Goal: Information Seeking & Learning: Learn about a topic

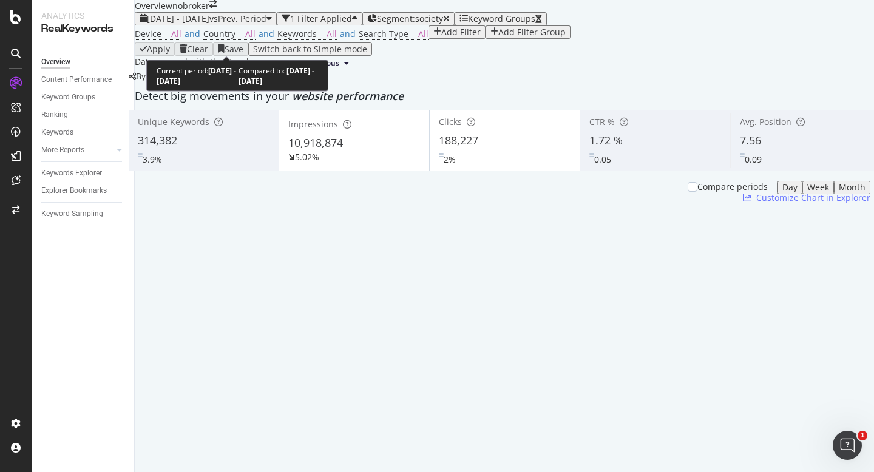
click at [209, 24] on span "[DATE] - [DATE]" at bounding box center [178, 19] width 62 height 12
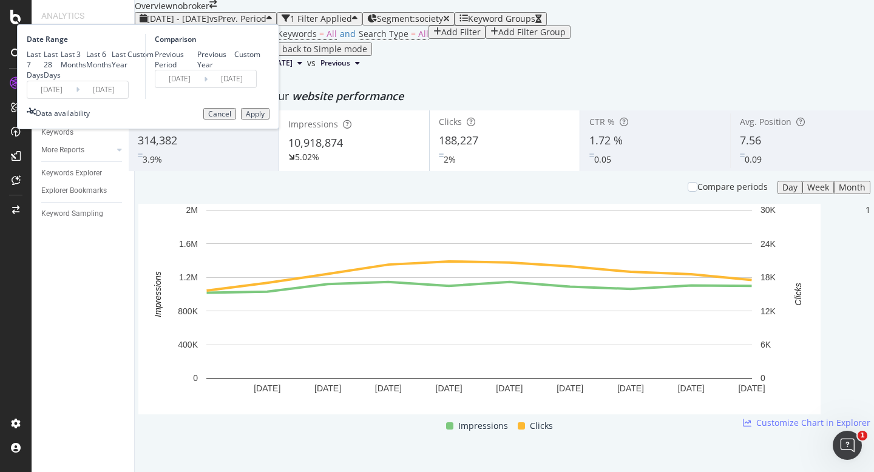
click at [76, 98] on input "[DATE]" at bounding box center [51, 89] width 49 height 17
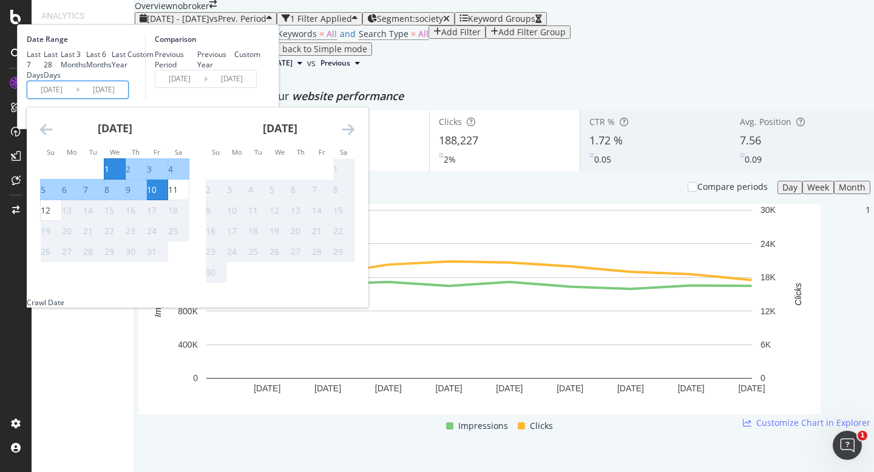
click at [109, 175] on div "1" at bounding box center [106, 169] width 5 height 12
click at [50, 217] on div "12" at bounding box center [46, 210] width 10 height 12
type input "[DATE]"
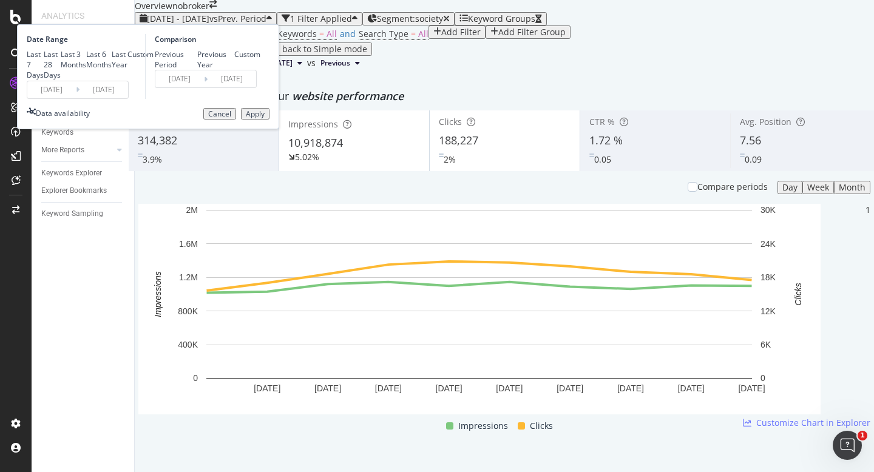
click at [265, 118] on div "Apply" at bounding box center [255, 114] width 19 height 8
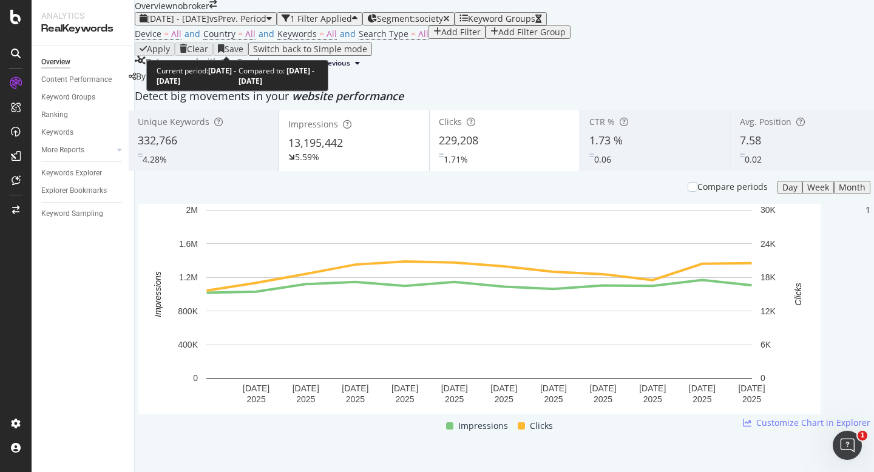
click at [266, 24] on span "vs Prev. Period" at bounding box center [237, 19] width 57 height 12
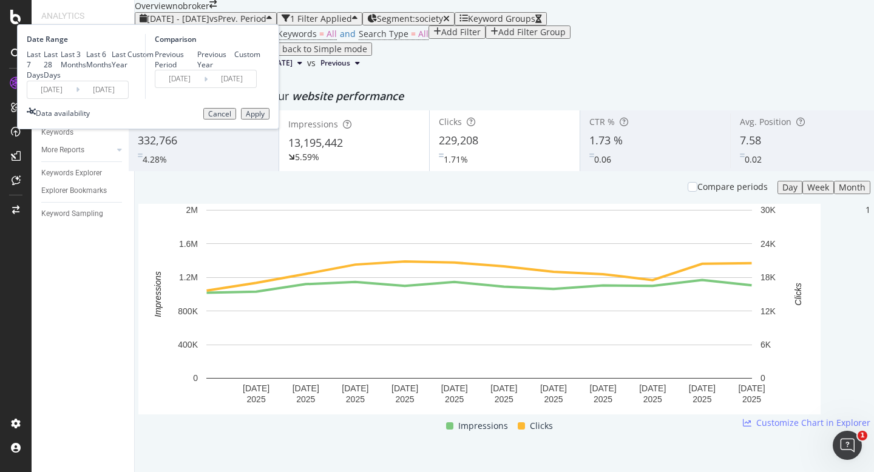
click at [231, 118] on div "Cancel" at bounding box center [219, 114] width 23 height 8
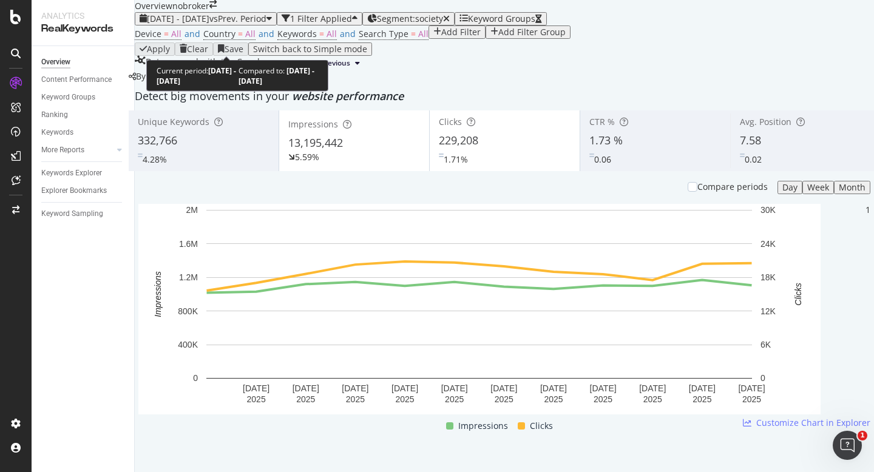
click at [209, 24] on span "[DATE] - [DATE]" at bounding box center [178, 19] width 62 height 12
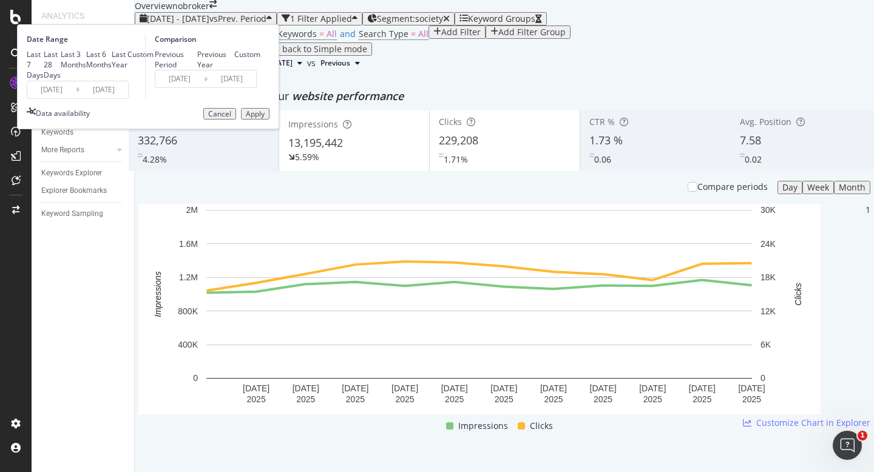
click at [204, 87] on input "2025/09/19" at bounding box center [179, 78] width 49 height 17
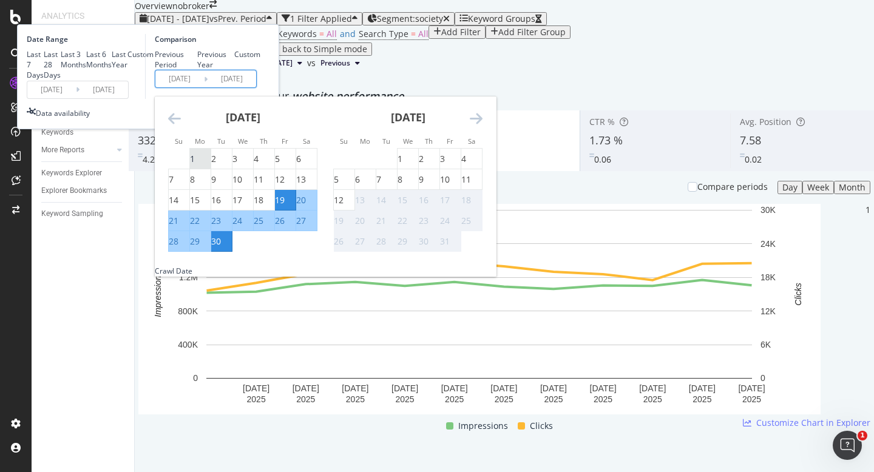
click at [195, 165] on div "1" at bounding box center [192, 159] width 5 height 12
type input "2025/09/01"
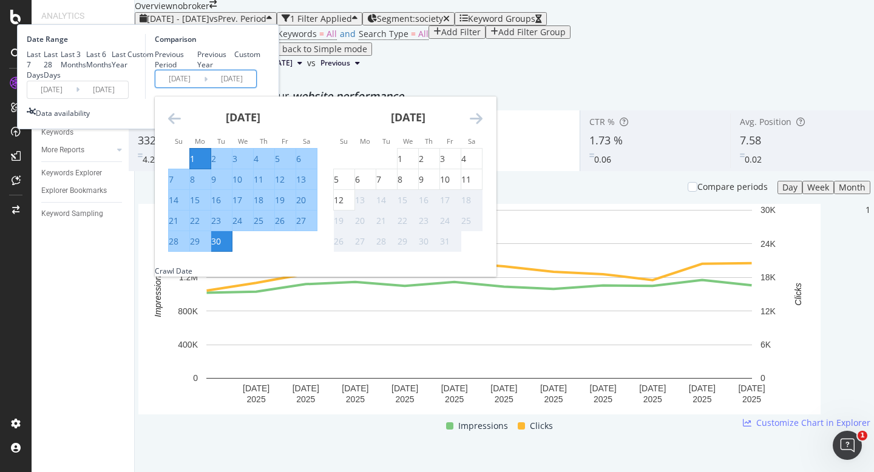
click at [285, 186] on div "12" at bounding box center [280, 180] width 10 height 12
type input "2025/09/12"
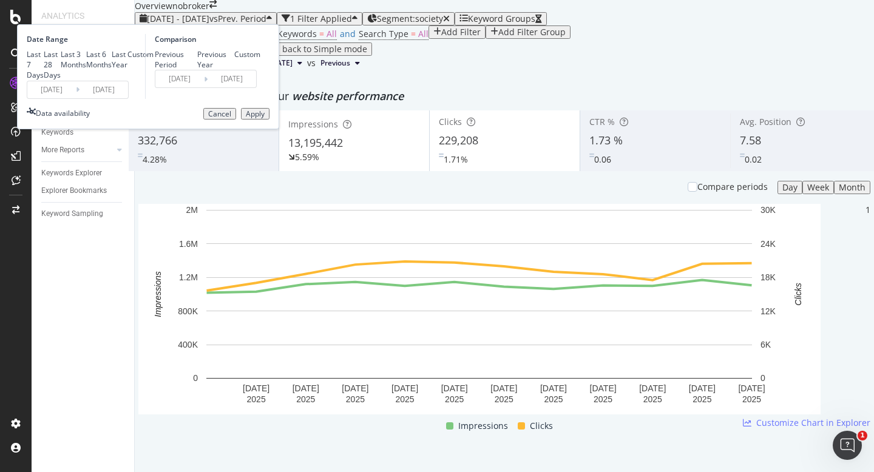
click at [265, 118] on div "Apply" at bounding box center [255, 114] width 19 height 8
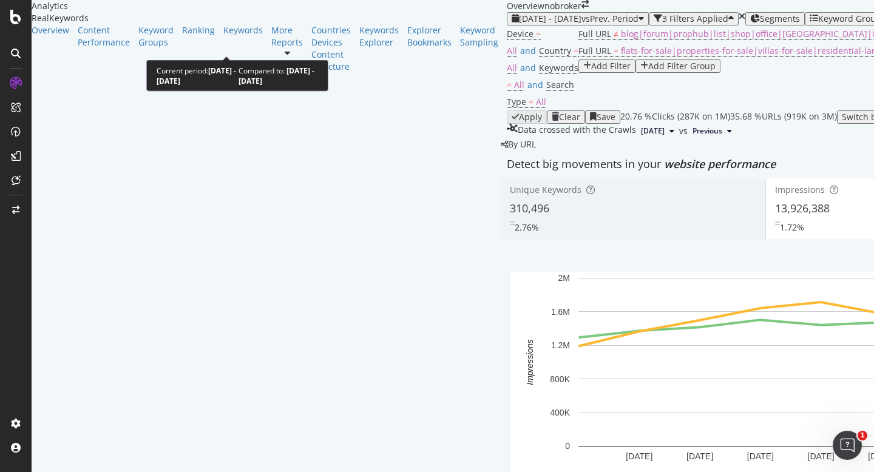
click at [581, 24] on span "vs Prev. Period" at bounding box center [609, 19] width 57 height 12
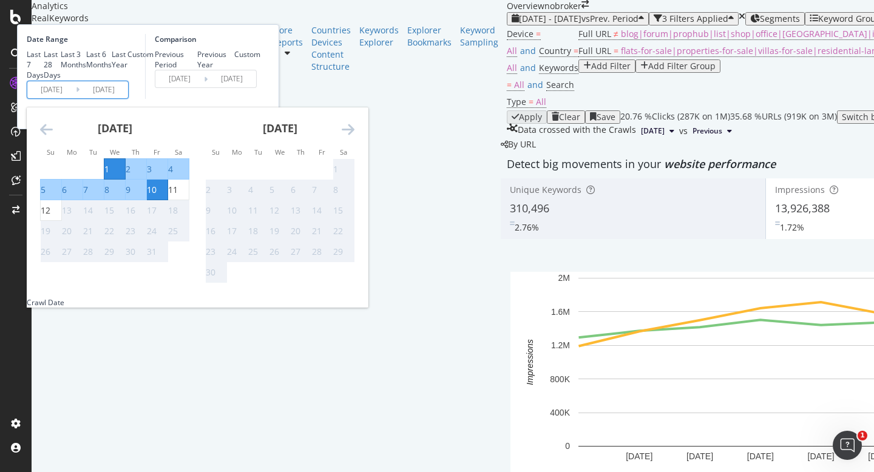
click at [76, 98] on input "[DATE]" at bounding box center [51, 89] width 49 height 17
click at [109, 175] on div "1" at bounding box center [106, 169] width 5 height 12
click at [50, 217] on div "12" at bounding box center [46, 210] width 10 height 12
type input "[DATE]"
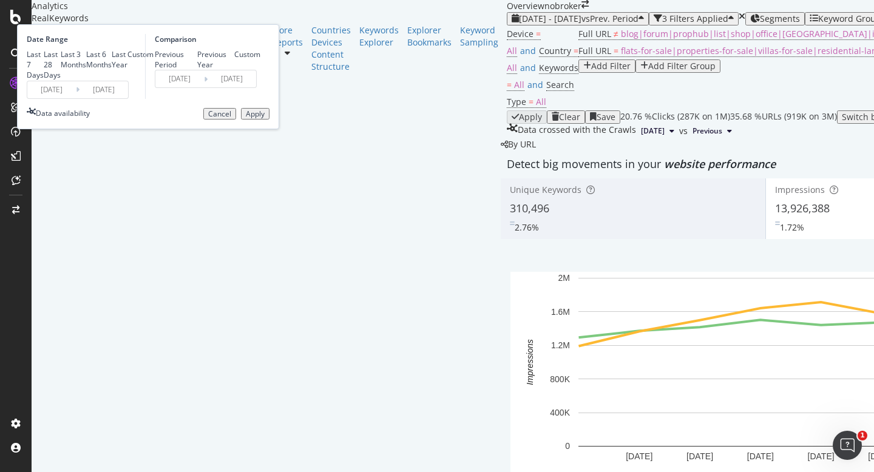
click at [265, 118] on div "Apply" at bounding box center [255, 114] width 19 height 8
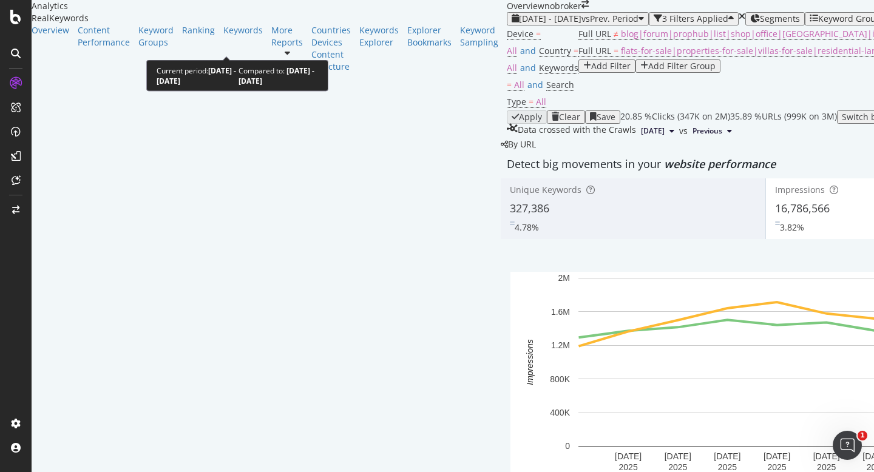
click at [512, 24] on div "[DATE] - [DATE] vs Prev. Period" at bounding box center [578, 19] width 132 height 10
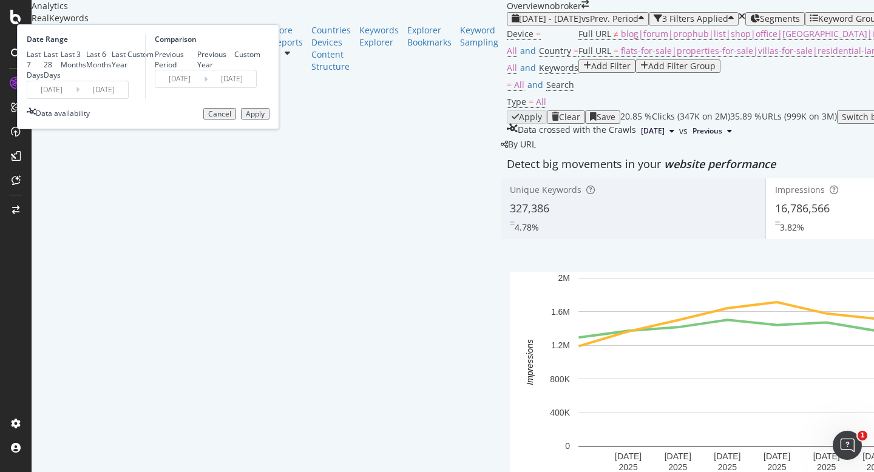
click at [260, 70] on div "Previous Period Previous Year Custom" at bounding box center [208, 59] width 106 height 21
click at [204, 87] on input "[DATE]" at bounding box center [179, 78] width 49 height 17
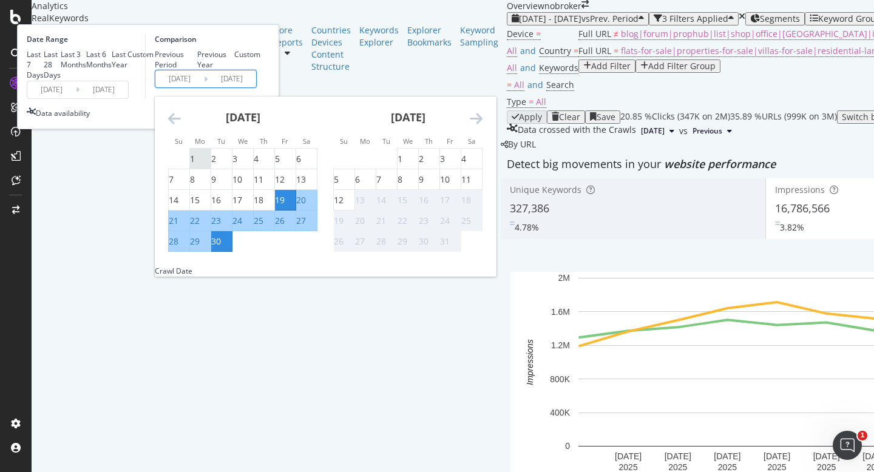
click at [195, 165] on div "1" at bounding box center [192, 159] width 5 height 12
type input "[DATE]"
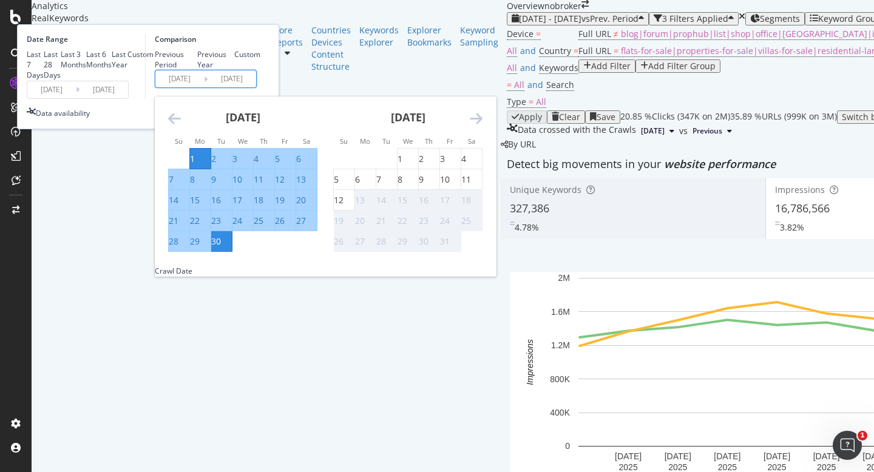
click at [285, 186] on div "12" at bounding box center [280, 180] width 10 height 12
type input "[DATE]"
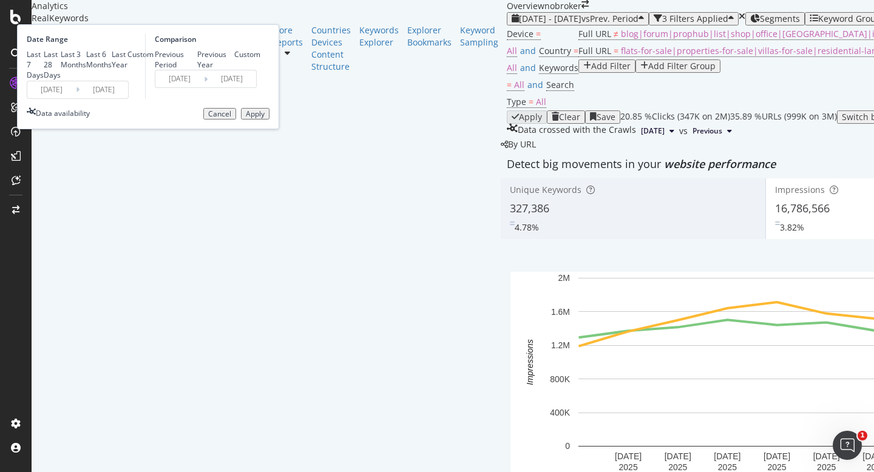
click at [265, 118] on div "Apply" at bounding box center [255, 114] width 19 height 8
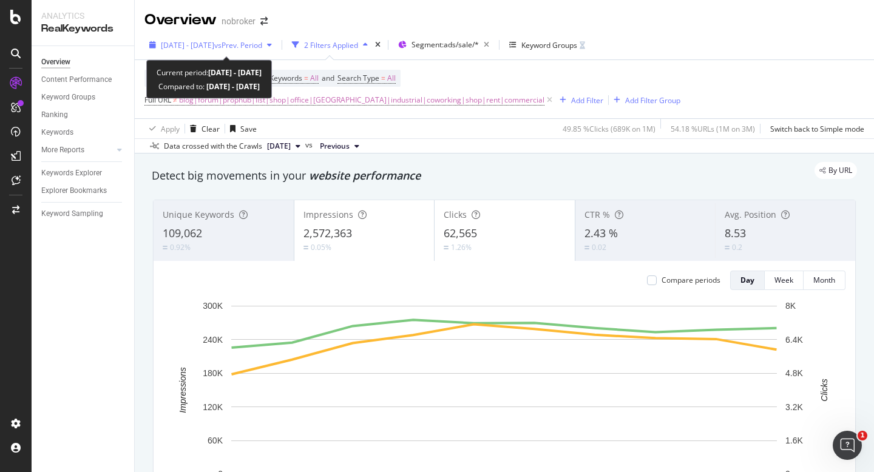
click at [211, 43] on span "[DATE] - [DATE]" at bounding box center [187, 45] width 53 height 10
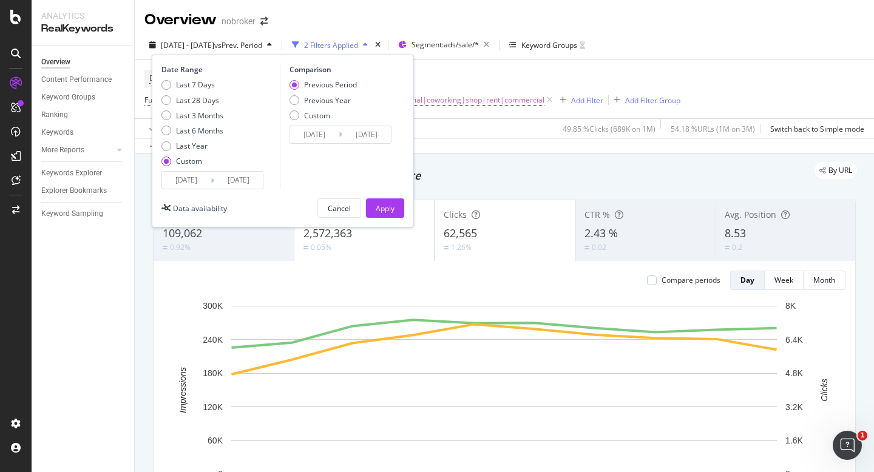
click at [187, 193] on div "Date Range Last 7 Days Last 28 Days Last 3 Months Last 6 Months Last Year Custo…" at bounding box center [283, 141] width 262 height 173
click at [187, 184] on input "[DATE]" at bounding box center [186, 180] width 49 height 17
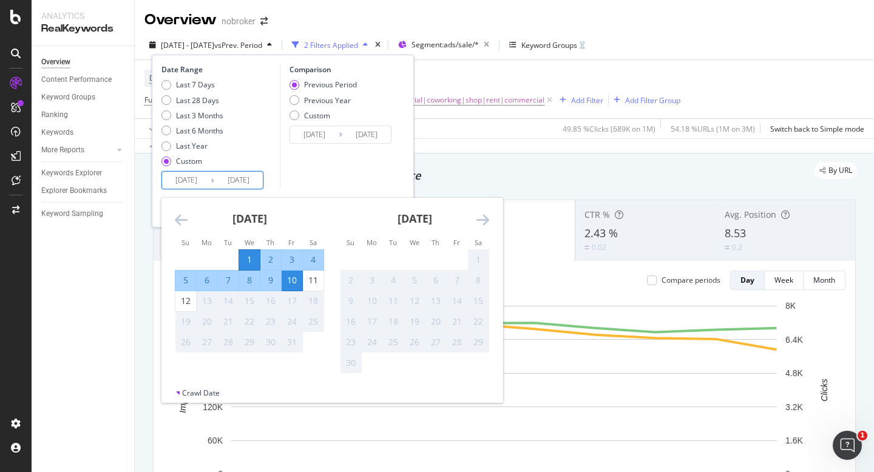
click at [192, 181] on input "[DATE]" at bounding box center [186, 180] width 49 height 17
click at [249, 255] on div "1" at bounding box center [249, 260] width 21 height 12
click at [181, 306] on div "12" at bounding box center [185, 301] width 21 height 12
type input "[DATE]"
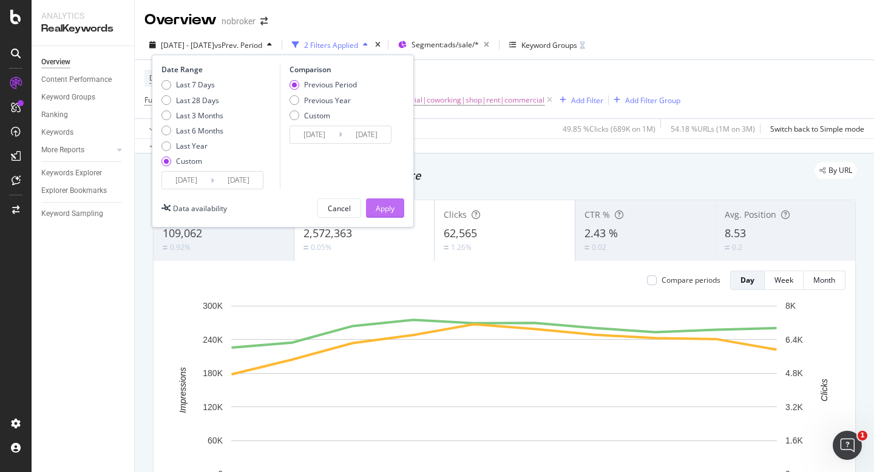
click at [368, 211] on button "Apply" at bounding box center [385, 207] width 38 height 19
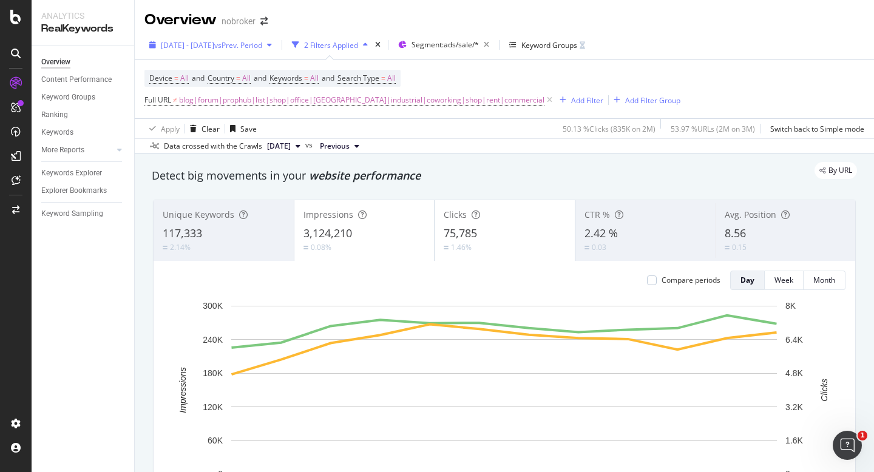
click at [243, 46] on span "vs Prev. Period" at bounding box center [238, 45] width 48 height 10
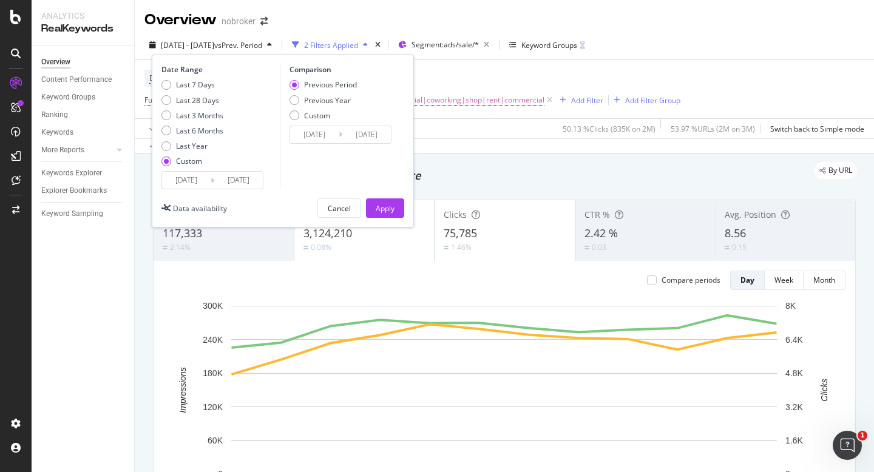
click at [195, 178] on input "[DATE]" at bounding box center [186, 180] width 49 height 17
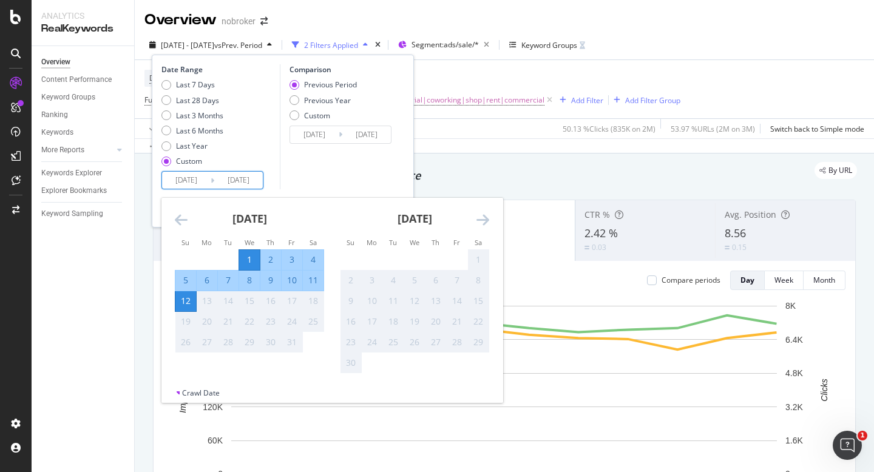
click at [304, 135] on input "[DATE]" at bounding box center [314, 134] width 49 height 17
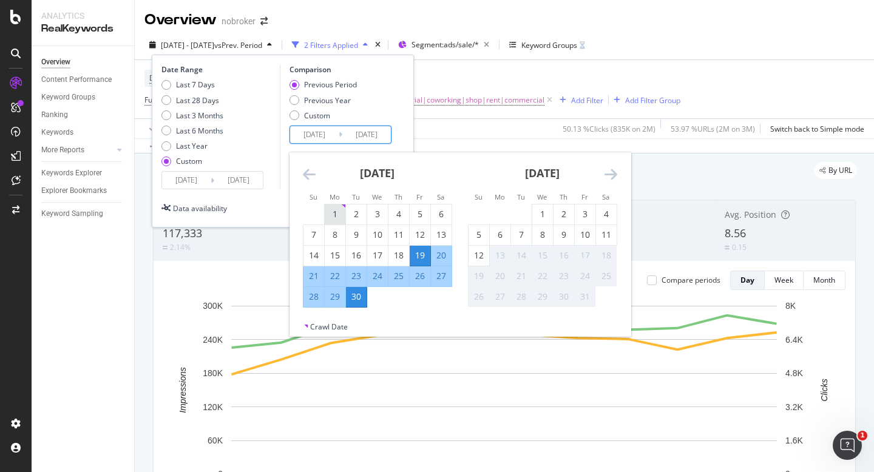
click at [329, 214] on div "1" at bounding box center [335, 214] width 21 height 12
type input "2025/09/01"
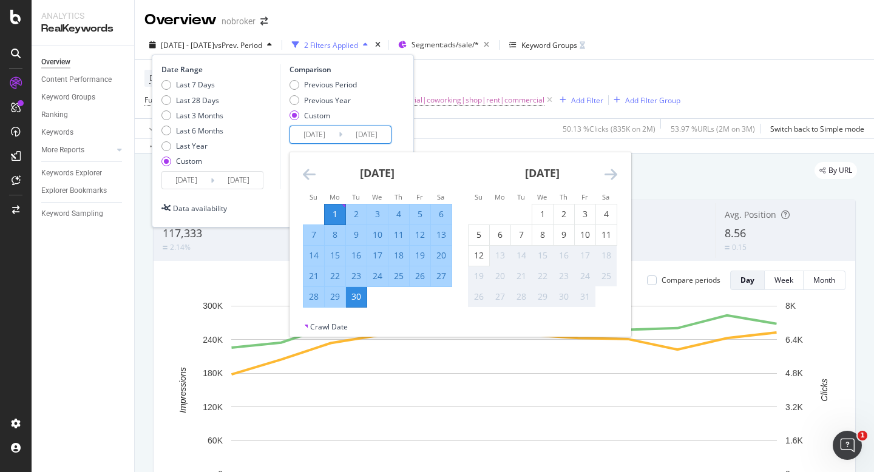
click at [419, 233] on div "12" at bounding box center [420, 235] width 21 height 12
type input "2025/09/12"
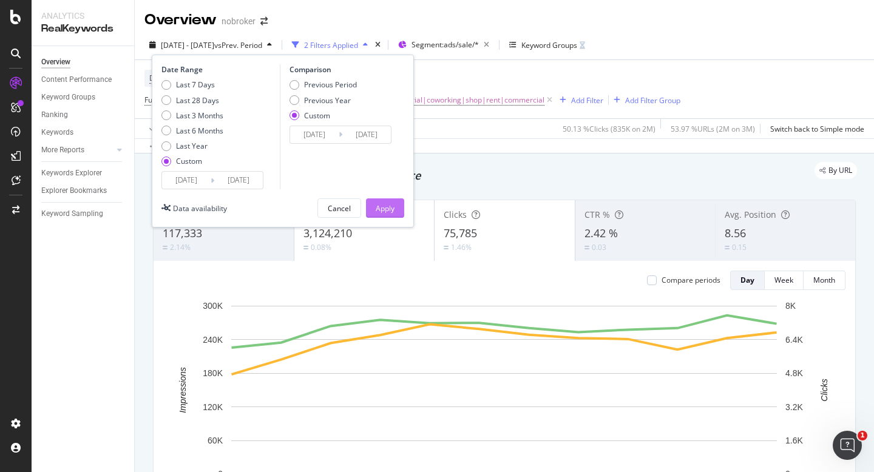
click at [391, 211] on div "Apply" at bounding box center [385, 208] width 19 height 10
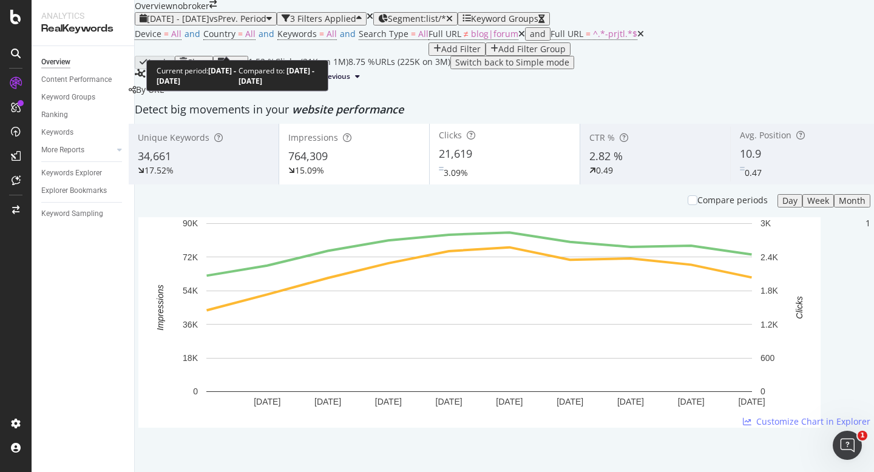
click at [209, 24] on span "[DATE] - [DATE]" at bounding box center [178, 19] width 62 height 12
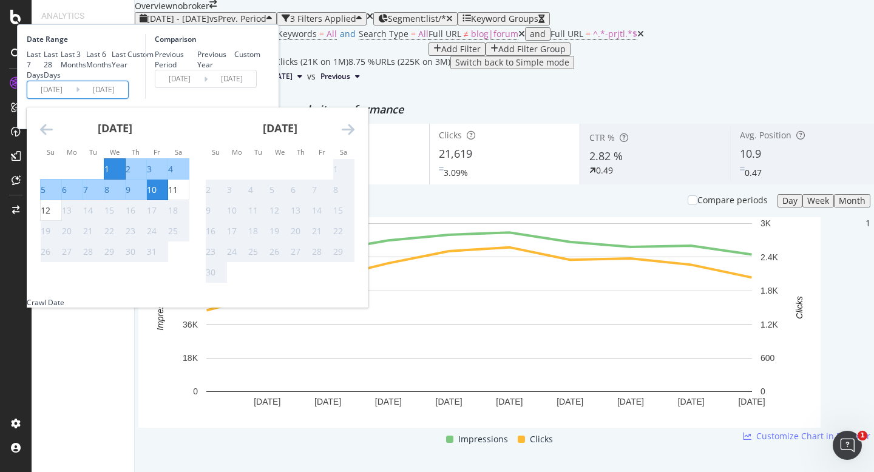
click at [76, 98] on input "[DATE]" at bounding box center [51, 89] width 49 height 17
click at [109, 175] on div "1" at bounding box center [106, 169] width 5 height 12
click at [50, 217] on div "12" at bounding box center [46, 210] width 10 height 12
type input "[DATE]"
type input "2025/09/19"
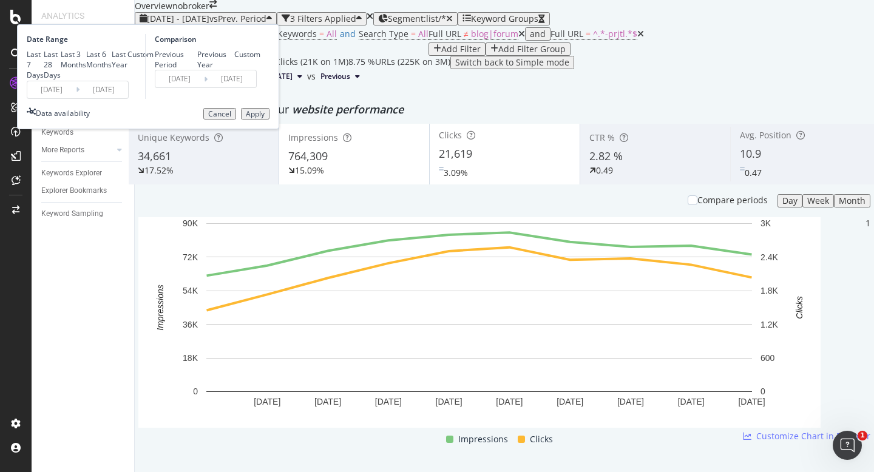
click at [265, 118] on div "Apply" at bounding box center [255, 114] width 19 height 8
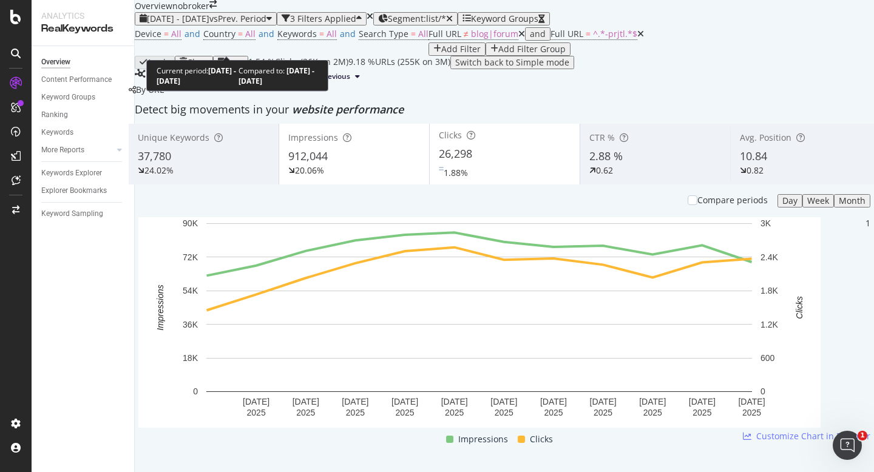
click at [248, 24] on span "vs Prev. Period" at bounding box center [237, 19] width 57 height 12
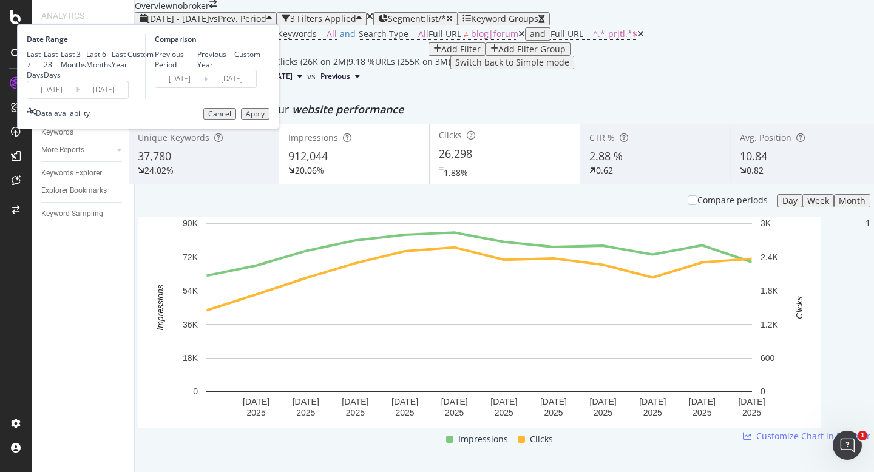
click at [204, 87] on input "[DATE]" at bounding box center [179, 78] width 49 height 17
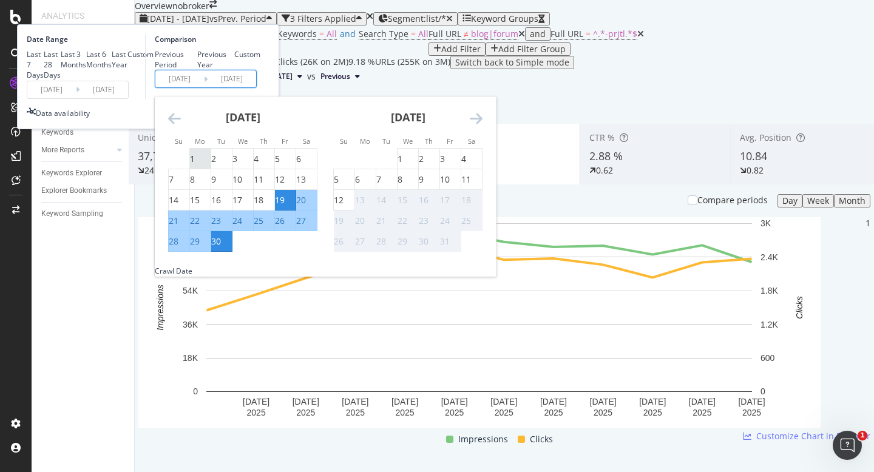
click at [195, 165] on div "1" at bounding box center [192, 159] width 5 height 12
type input "2025/09/01"
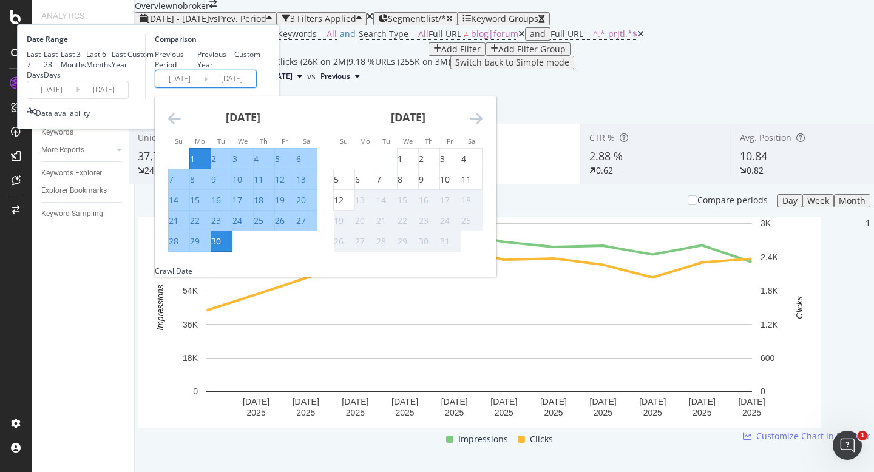
click at [285, 186] on div "12" at bounding box center [280, 180] width 10 height 12
type input "2025/09/12"
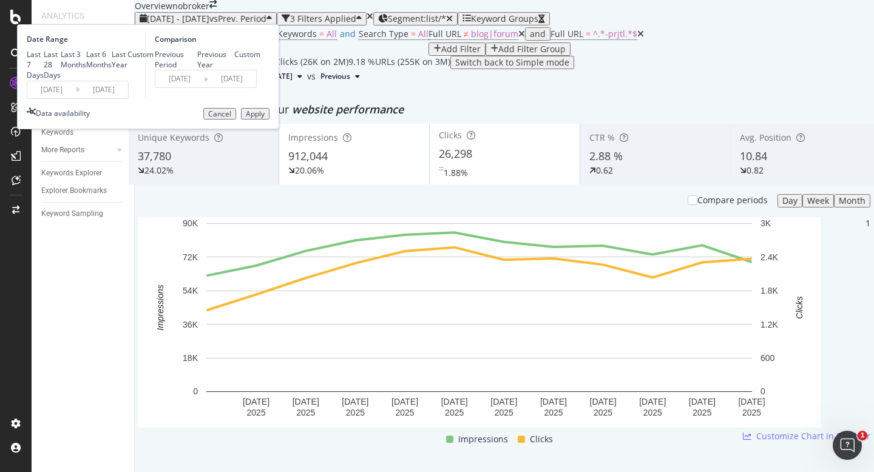
click at [265, 118] on div "Apply" at bounding box center [255, 114] width 19 height 8
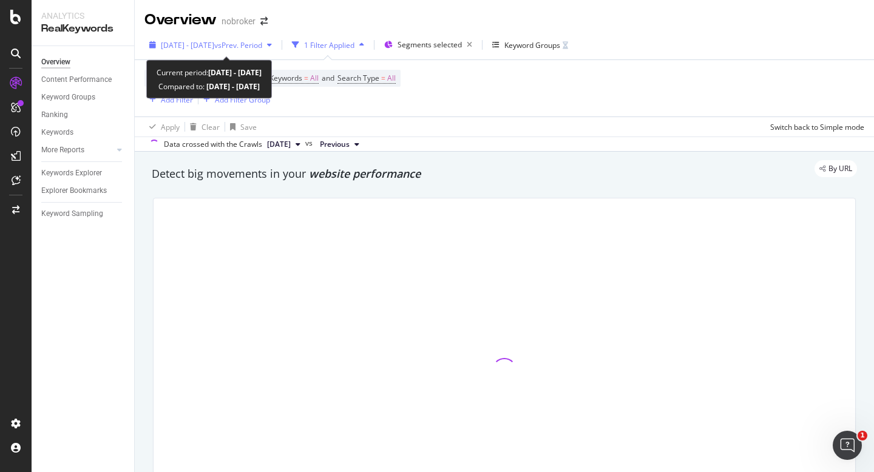
click at [214, 41] on span "[DATE] - [DATE]" at bounding box center [187, 45] width 53 height 10
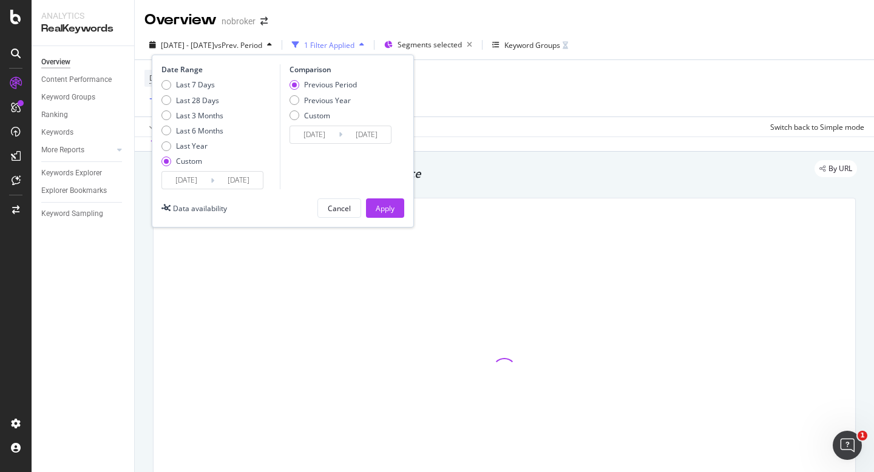
click at [195, 186] on input "[DATE]" at bounding box center [186, 180] width 49 height 17
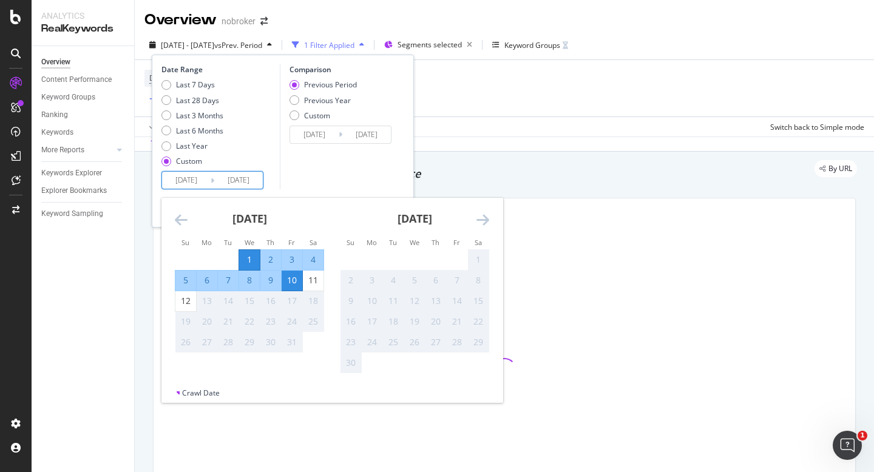
click at [246, 260] on div "1" at bounding box center [249, 260] width 21 height 12
click at [246, 263] on div "1" at bounding box center [249, 260] width 21 height 12
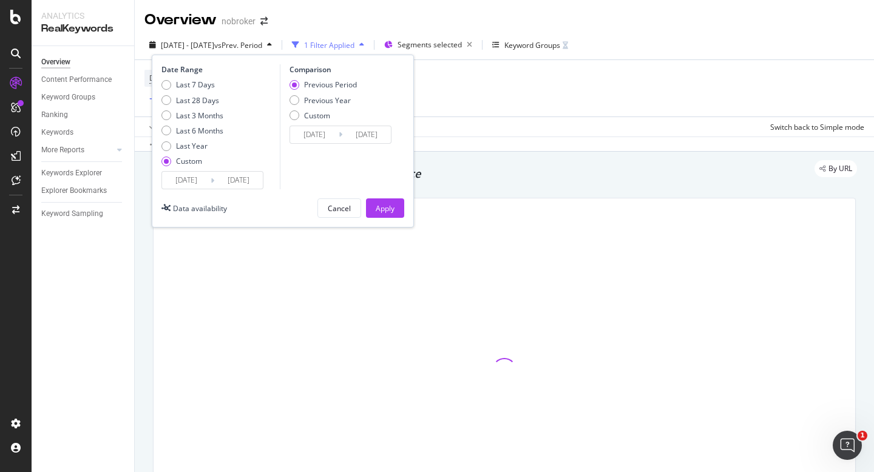
type input "[DATE]"
click at [193, 178] on input "[DATE]" at bounding box center [186, 180] width 49 height 17
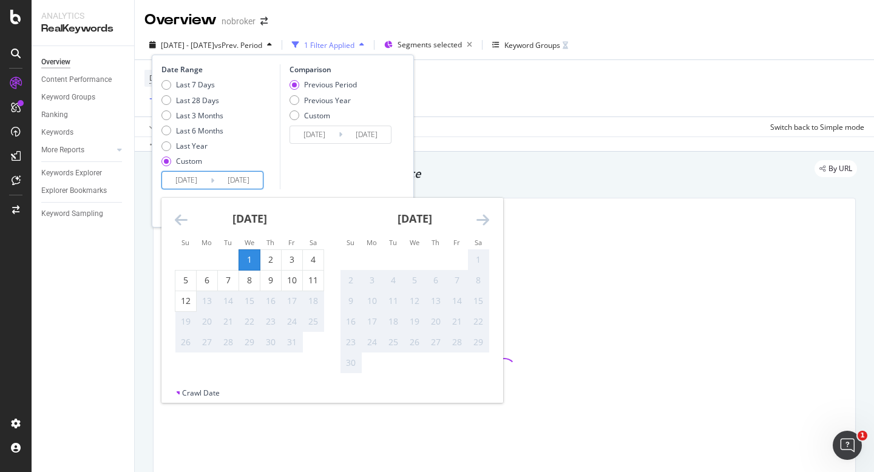
click at [246, 259] on div "1" at bounding box center [249, 260] width 21 height 12
click at [187, 303] on div "12" at bounding box center [185, 301] width 21 height 12
type input "[DATE]"
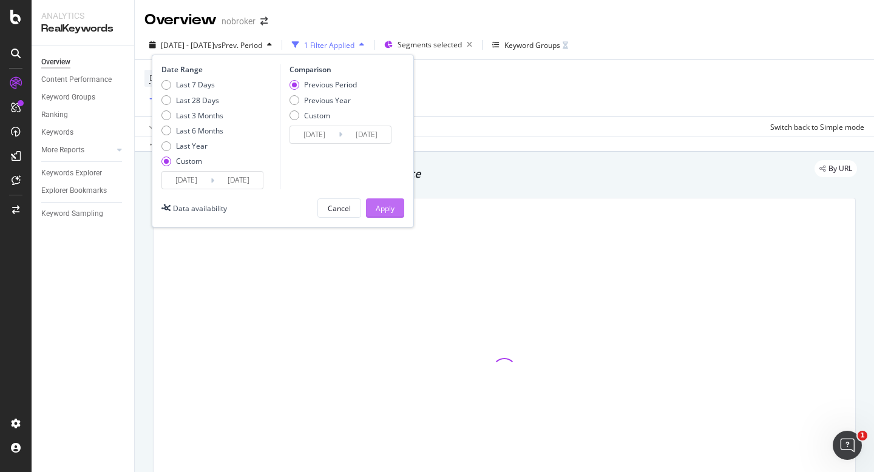
click at [393, 201] on div "Apply" at bounding box center [385, 208] width 19 height 18
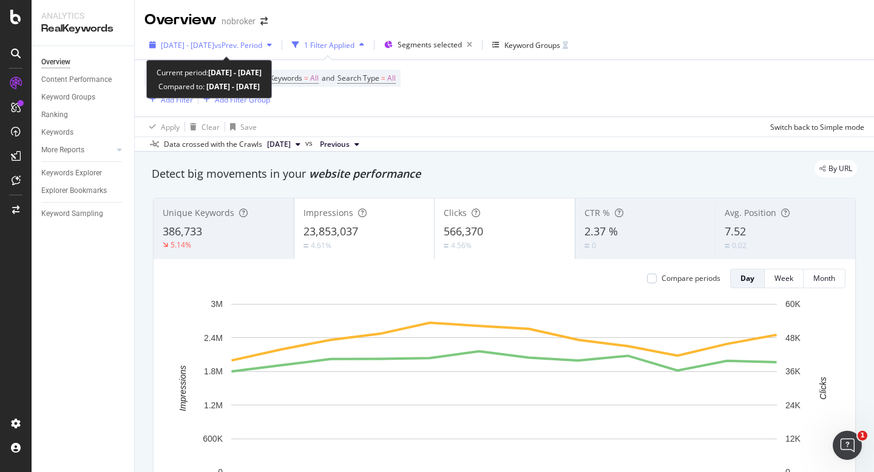
click at [211, 45] on span "[DATE] - [DATE]" at bounding box center [187, 45] width 53 height 10
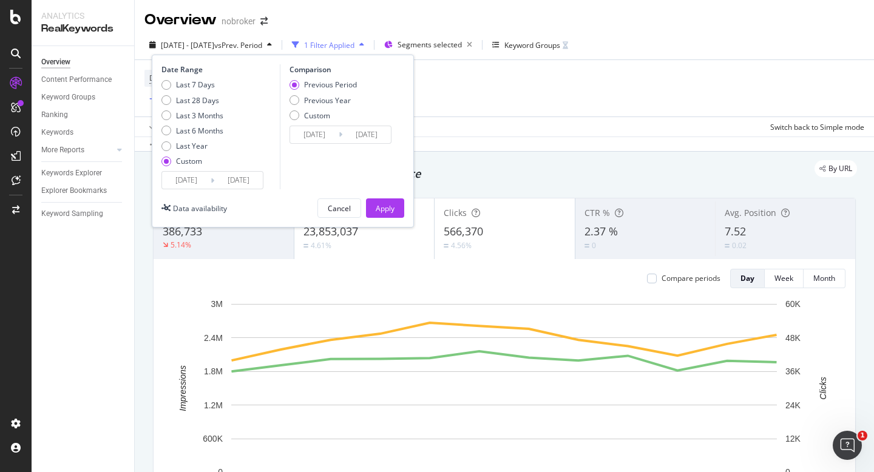
click at [303, 134] on input "[DATE]" at bounding box center [314, 134] width 49 height 17
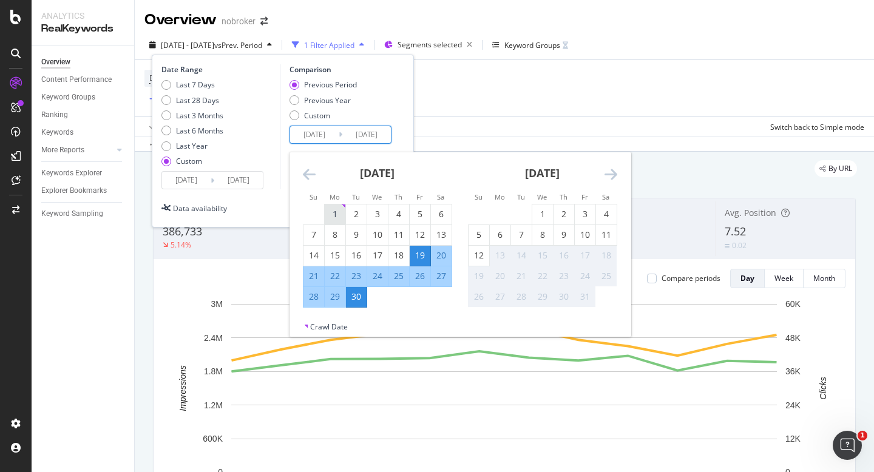
click at [334, 217] on div "1" at bounding box center [335, 214] width 21 height 12
type input "2025/09/01"
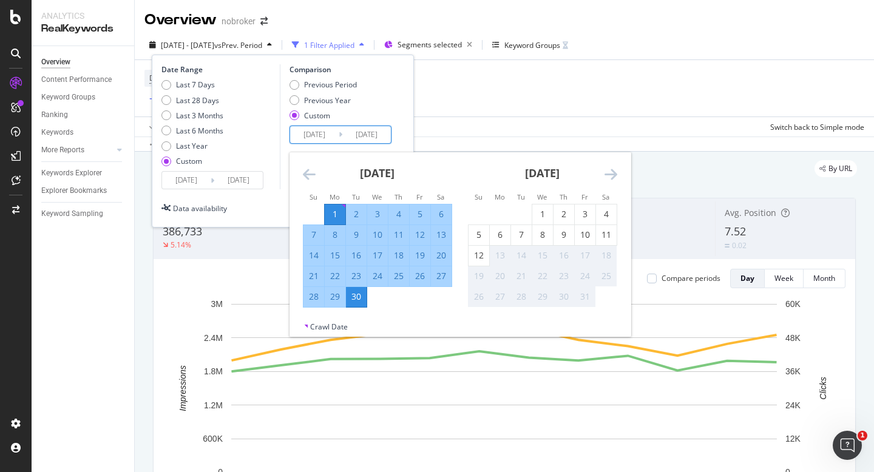
click at [415, 233] on div "12" at bounding box center [420, 235] width 21 height 12
type input "[DATE]"
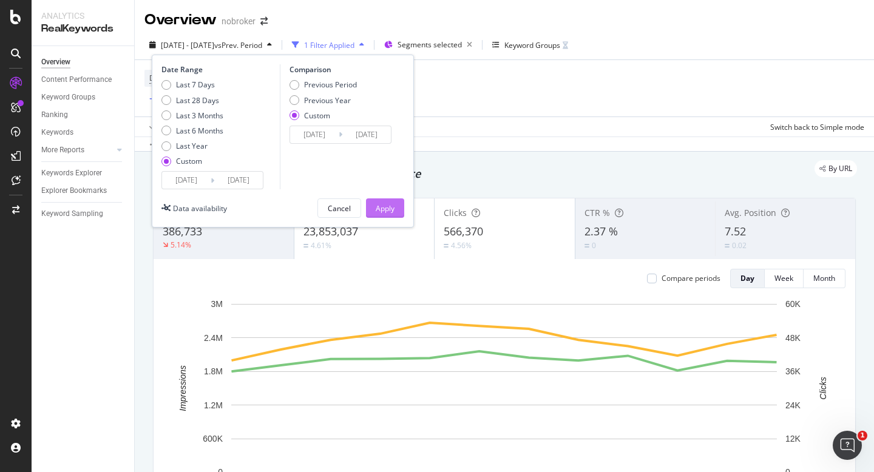
click at [391, 209] on div "Apply" at bounding box center [385, 208] width 19 height 10
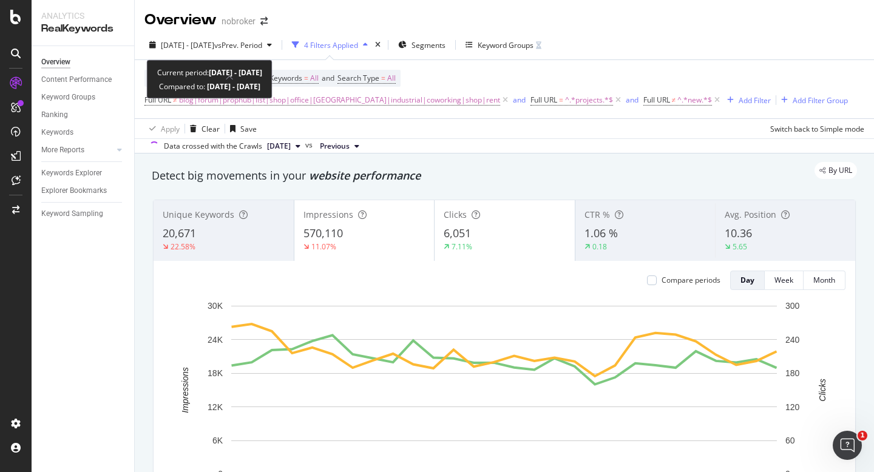
click at [226, 35] on span "[DATE] - [DATE] vs Prev. Period" at bounding box center [210, 44] width 132 height 19
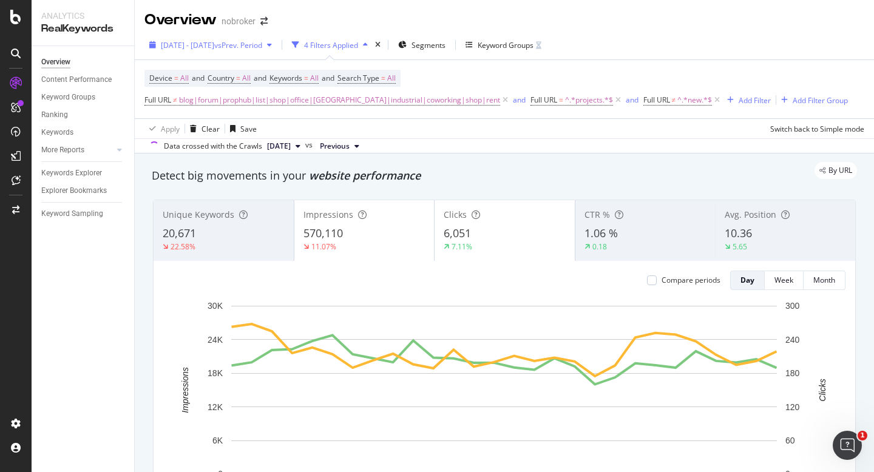
click at [191, 52] on div "[DATE] - [DATE] vs Prev. Period" at bounding box center [210, 45] width 132 height 18
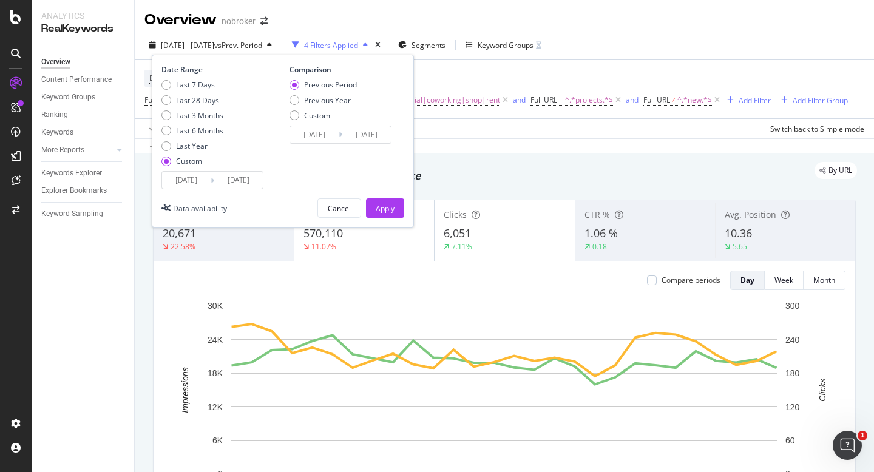
click at [186, 181] on input "[DATE]" at bounding box center [186, 180] width 49 height 17
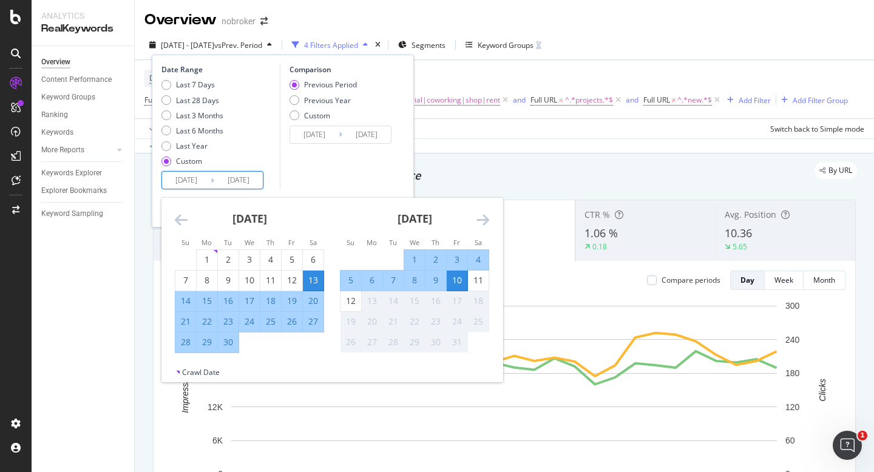
click at [416, 258] on div "1" at bounding box center [414, 260] width 21 height 12
type input "[DATE]"
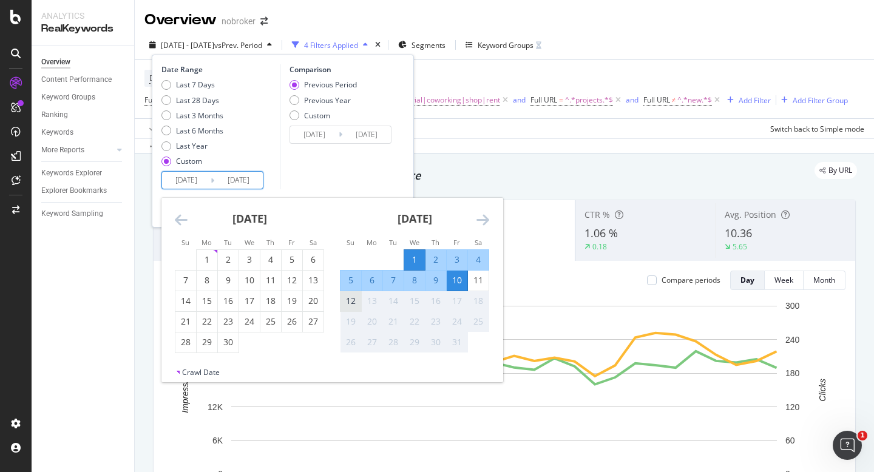
click at [354, 303] on div "12" at bounding box center [350, 301] width 21 height 12
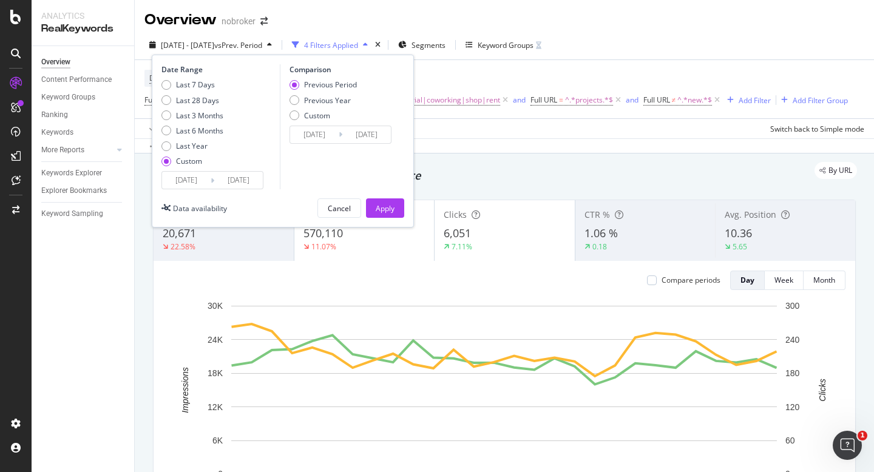
type input "[DATE]"
click at [388, 207] on div "Apply" at bounding box center [385, 208] width 19 height 10
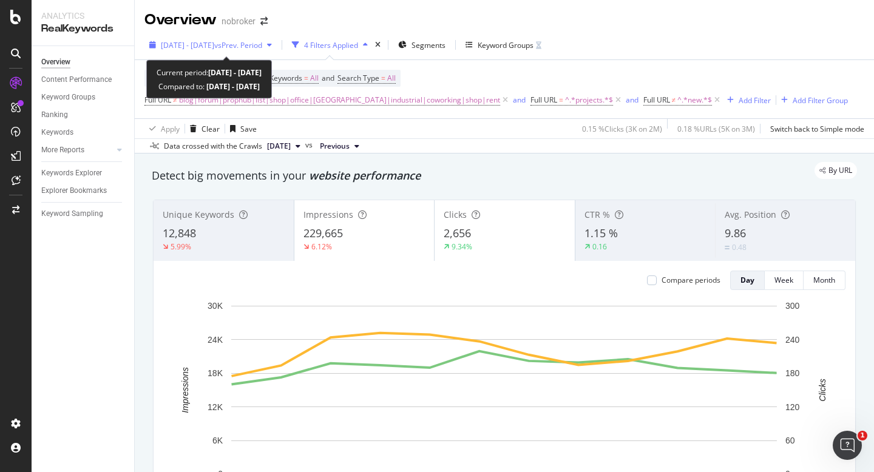
click at [241, 46] on span "vs Prev. Period" at bounding box center [238, 45] width 48 height 10
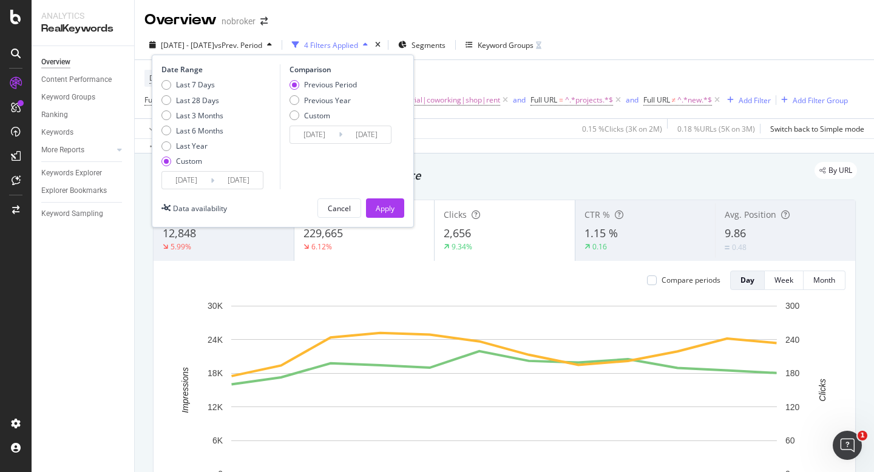
click at [317, 138] on input "[DATE]" at bounding box center [314, 134] width 49 height 17
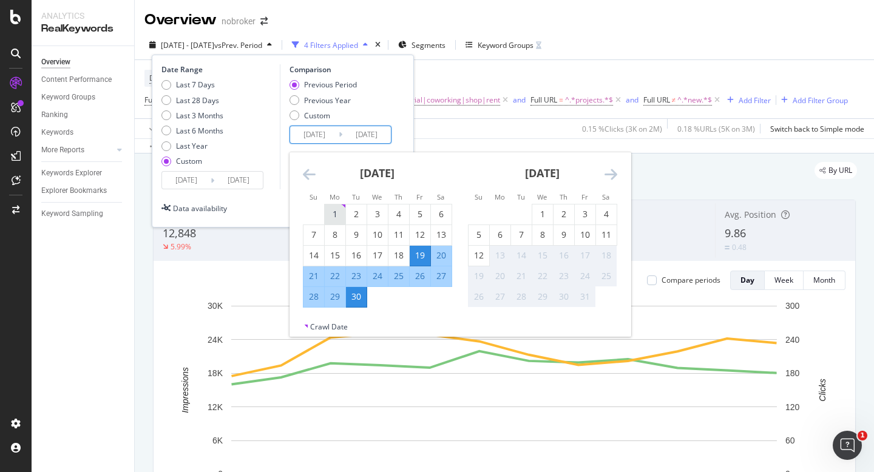
click at [335, 217] on div "1" at bounding box center [335, 214] width 21 height 12
type input "2025/09/01"
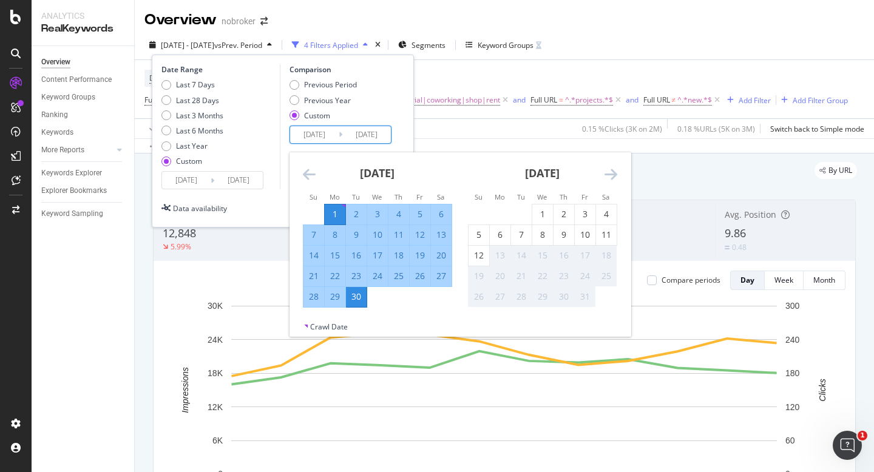
click at [420, 232] on div "12" at bounding box center [420, 235] width 21 height 12
type input "2025/09/12"
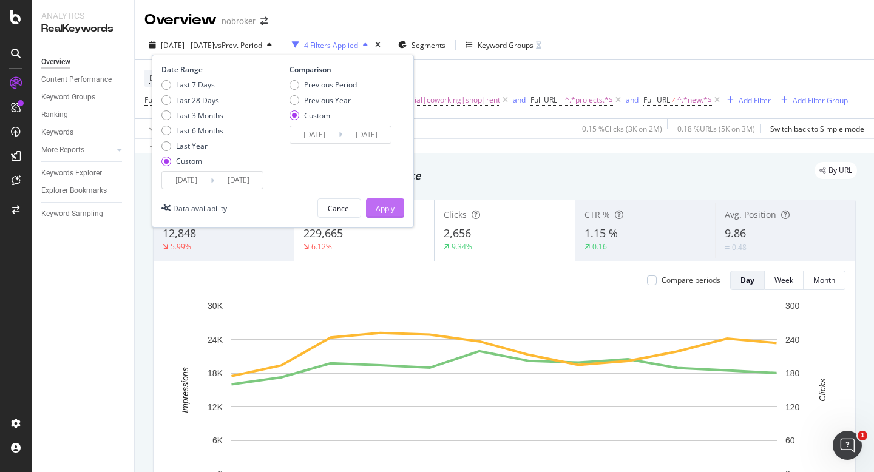
click at [390, 203] on div "Apply" at bounding box center [385, 208] width 19 height 18
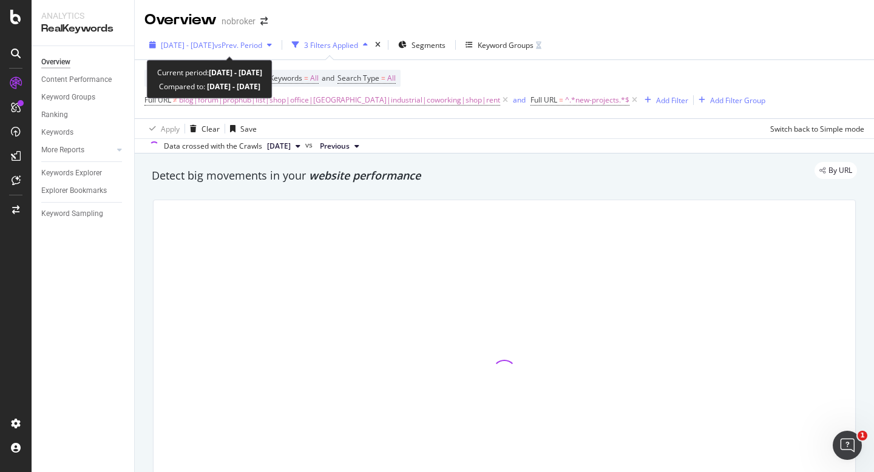
click at [199, 42] on span "[DATE] - [DATE]" at bounding box center [187, 45] width 53 height 10
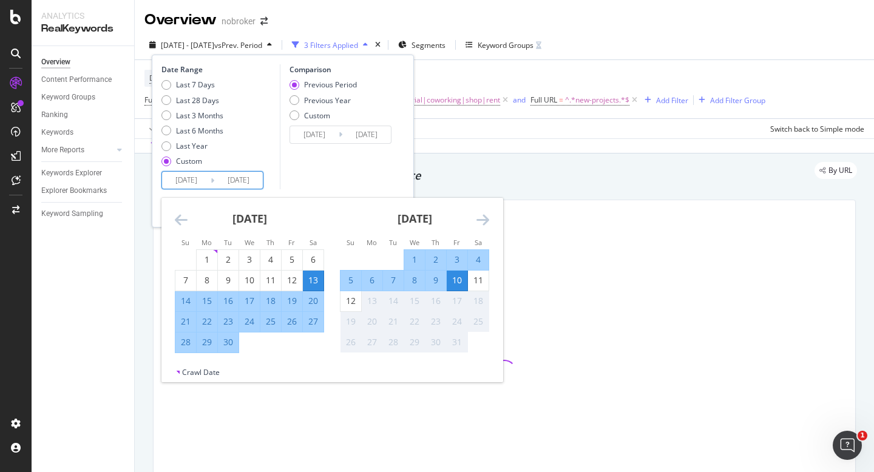
click at [176, 178] on input "[DATE]" at bounding box center [186, 180] width 49 height 17
click at [410, 254] on div "1" at bounding box center [414, 260] width 21 height 12
type input "[DATE]"
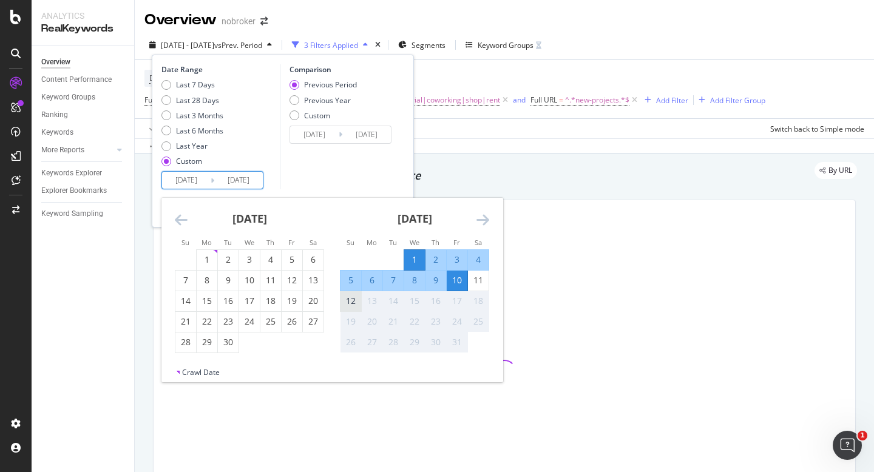
click at [357, 300] on div "12" at bounding box center [350, 301] width 21 height 12
type input "[DATE]"
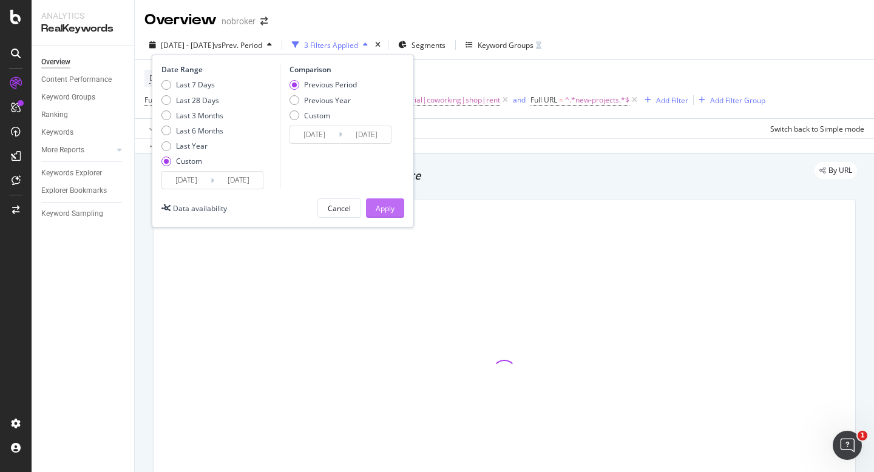
click at [398, 211] on button "Apply" at bounding box center [385, 207] width 38 height 19
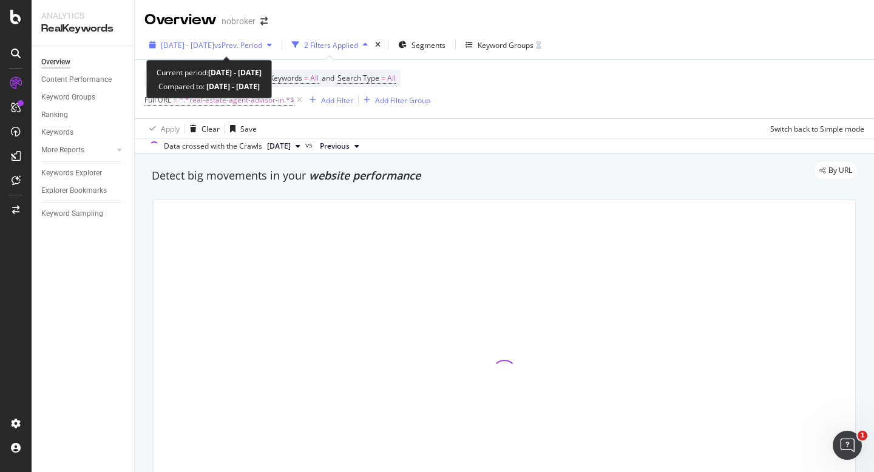
click at [214, 46] on span "[DATE] - [DATE]" at bounding box center [187, 45] width 53 height 10
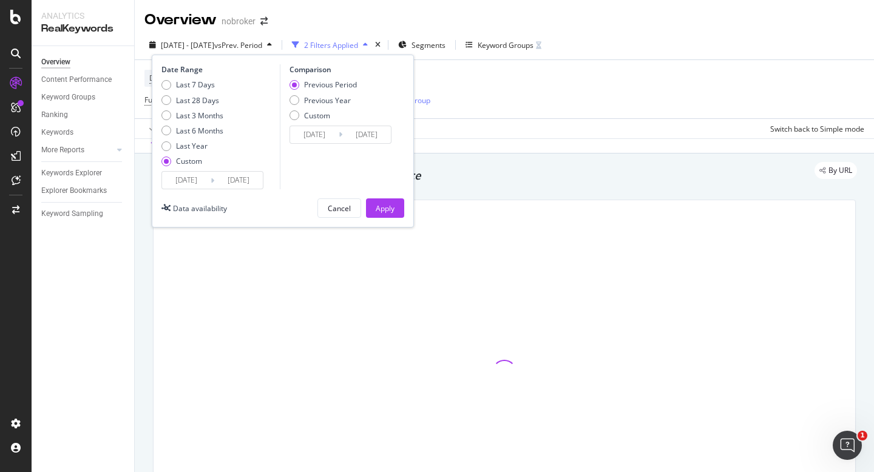
click at [174, 187] on input "[DATE]" at bounding box center [186, 180] width 49 height 17
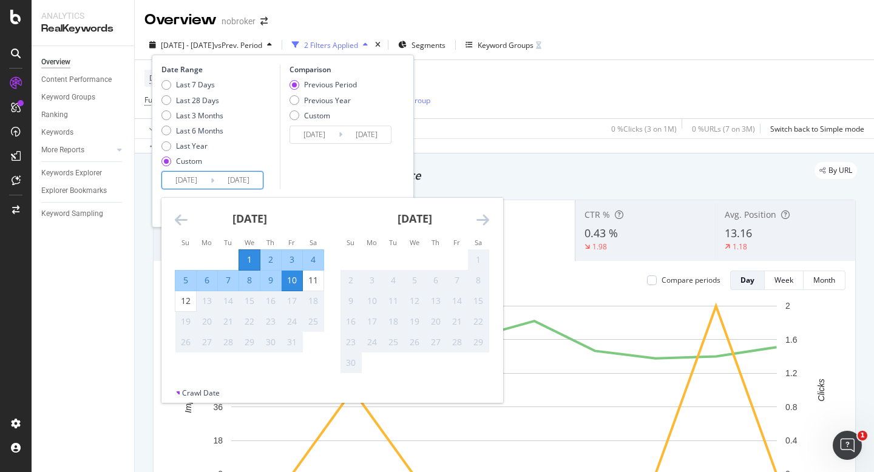
click at [247, 260] on div "1" at bounding box center [249, 260] width 21 height 12
click at [187, 301] on div "12" at bounding box center [185, 301] width 21 height 12
type input "[DATE]"
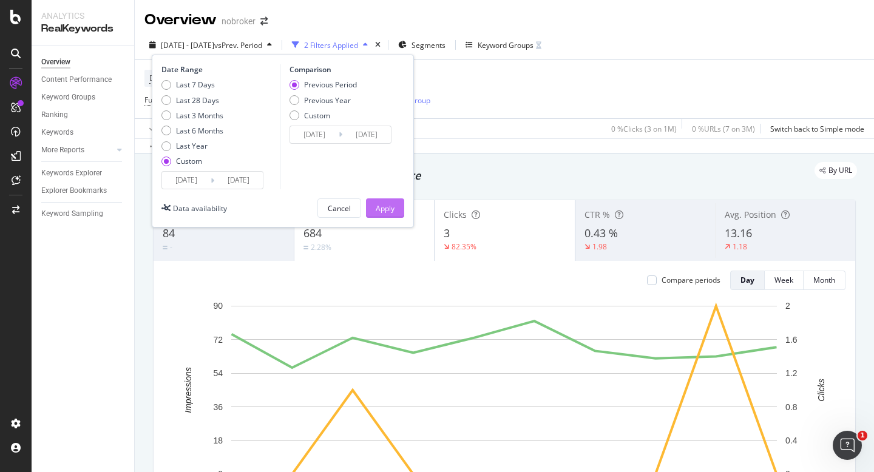
click at [395, 201] on button "Apply" at bounding box center [385, 207] width 38 height 19
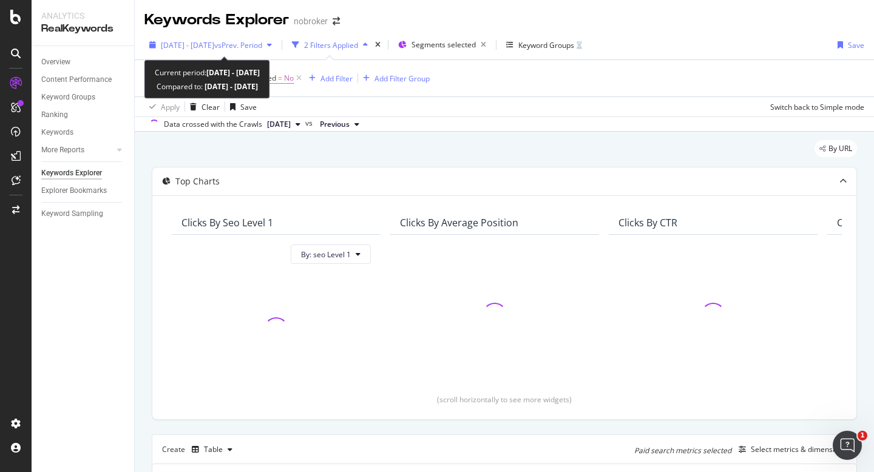
click at [214, 42] on span "[DATE] - [DATE]" at bounding box center [187, 45] width 53 height 10
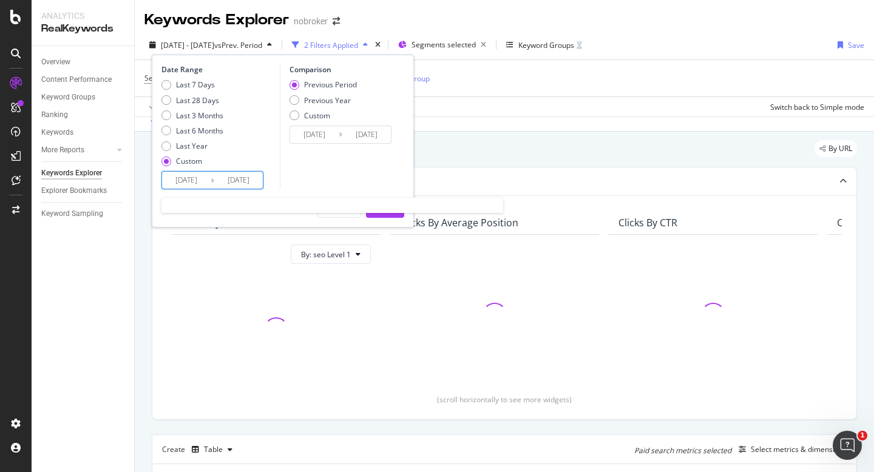
click at [183, 188] on input "[DATE]" at bounding box center [186, 180] width 49 height 17
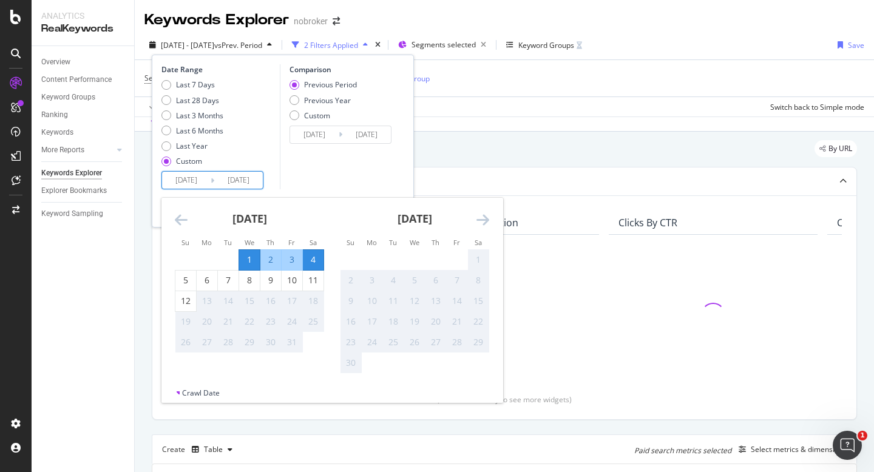
click at [248, 254] on div "1" at bounding box center [249, 260] width 21 height 12
click at [186, 301] on div "12" at bounding box center [185, 301] width 21 height 12
type input "[DATE]"
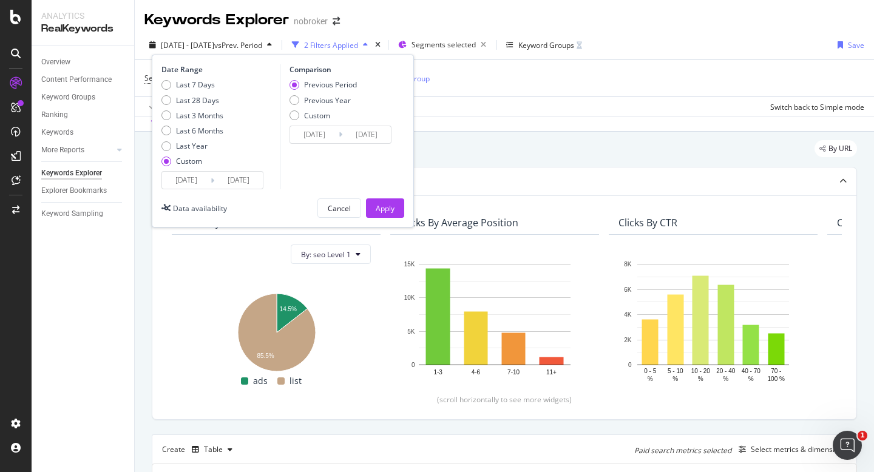
click at [377, 210] on div "Apply" at bounding box center [385, 208] width 19 height 10
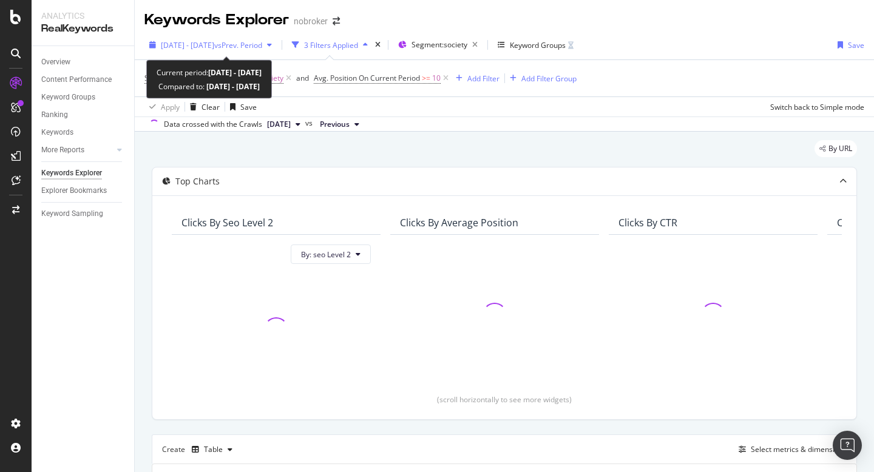
click at [186, 48] on span "[DATE] - [DATE]" at bounding box center [187, 45] width 53 height 10
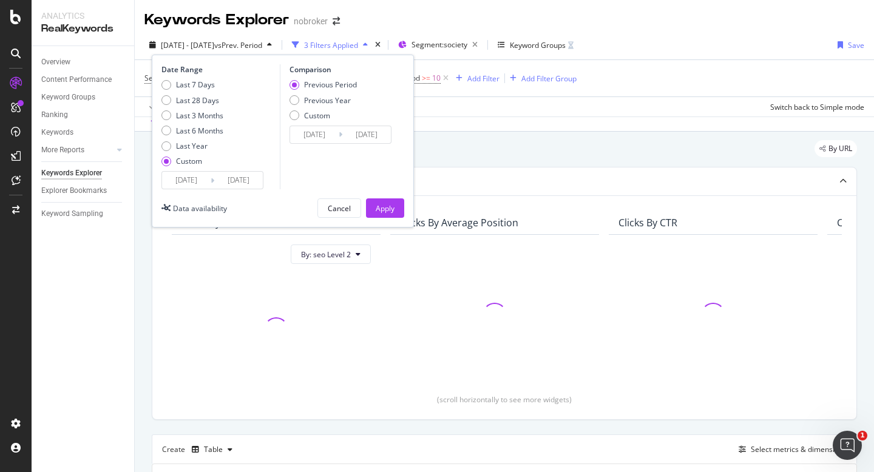
click at [177, 178] on input "[DATE]" at bounding box center [186, 180] width 49 height 17
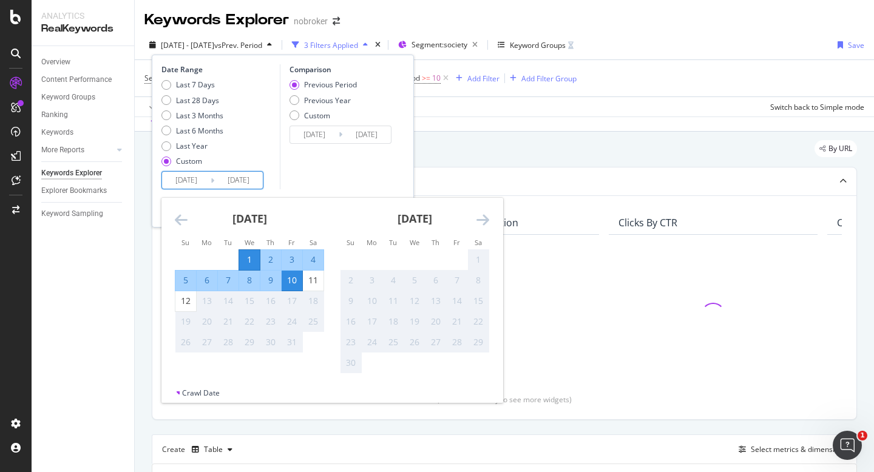
click at [246, 255] on div "1" at bounding box center [249, 260] width 21 height 12
click at [183, 305] on div "12" at bounding box center [185, 301] width 21 height 12
type input "[DATE]"
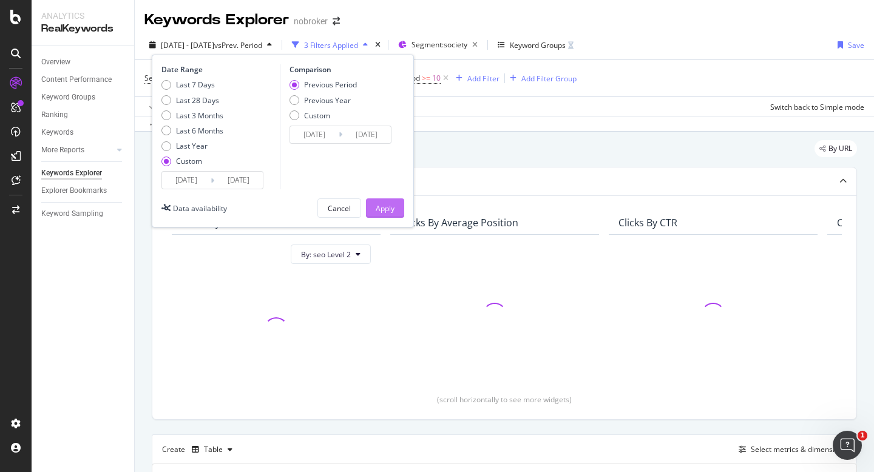
click at [381, 211] on div "Apply" at bounding box center [385, 208] width 19 height 10
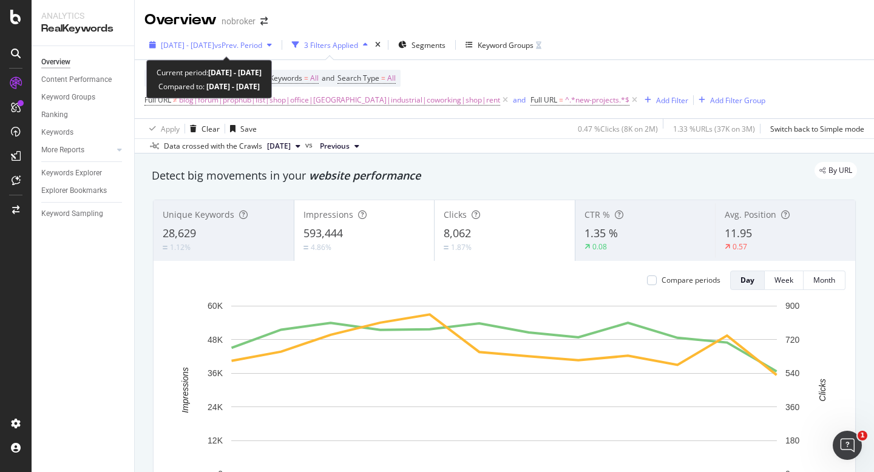
click at [262, 50] on div "2025 Oct. 1st - Oct. 12th vs Prev. Period" at bounding box center [210, 45] width 132 height 18
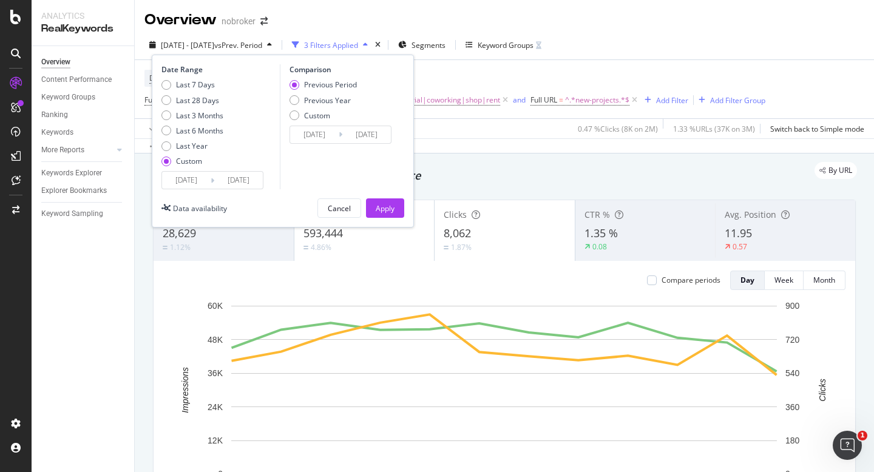
click at [320, 137] on input "[DATE]" at bounding box center [314, 134] width 49 height 17
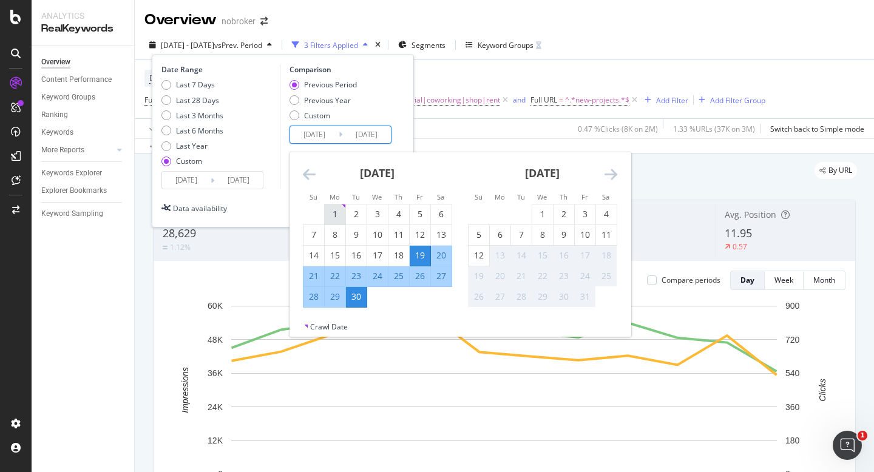
click at [333, 212] on div "1" at bounding box center [335, 214] width 21 height 12
type input "2025/09/01"
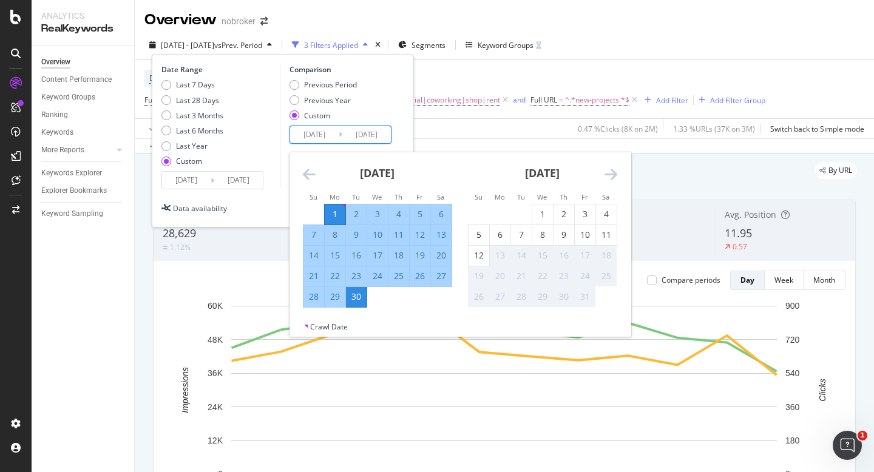
click at [422, 235] on div "12" at bounding box center [420, 235] width 21 height 12
type input "2025/09/12"
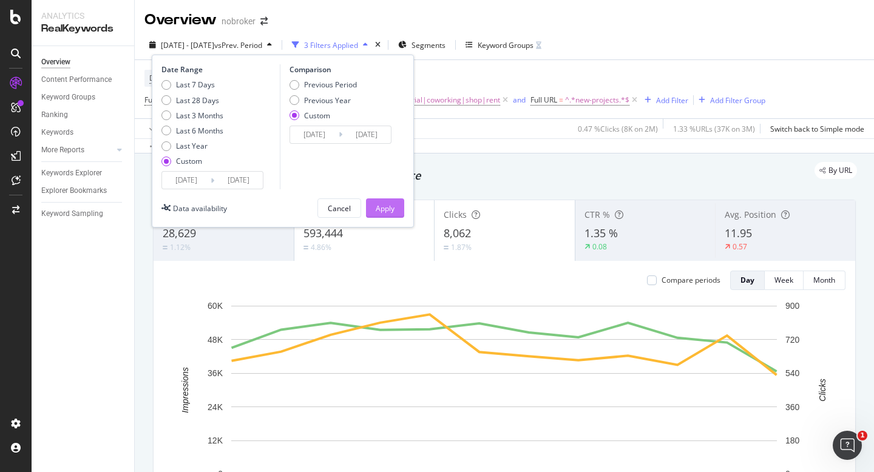
click at [374, 213] on button "Apply" at bounding box center [385, 207] width 38 height 19
